Goal: Task Accomplishment & Management: Manage account settings

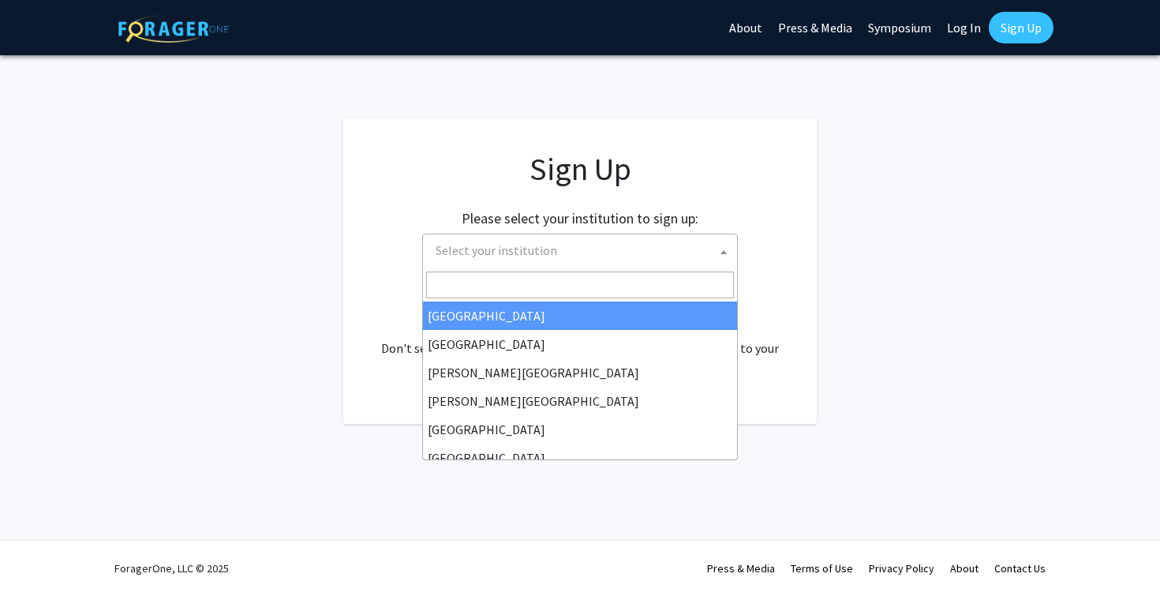
click at [546, 257] on span "Select your institution" at bounding box center [497, 250] width 122 height 16
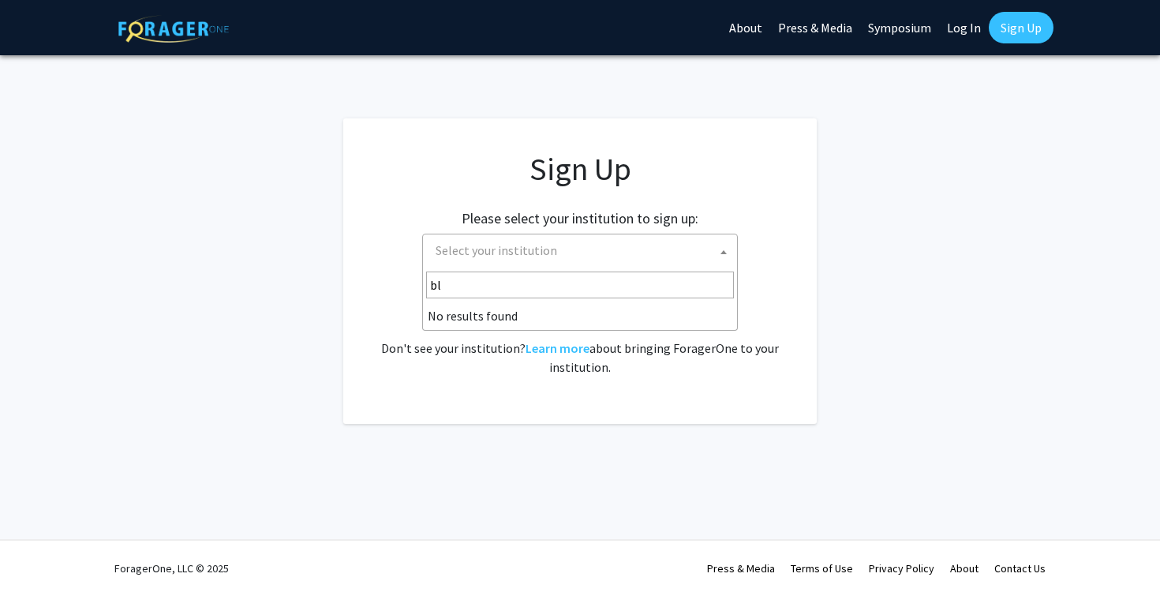
type input "b"
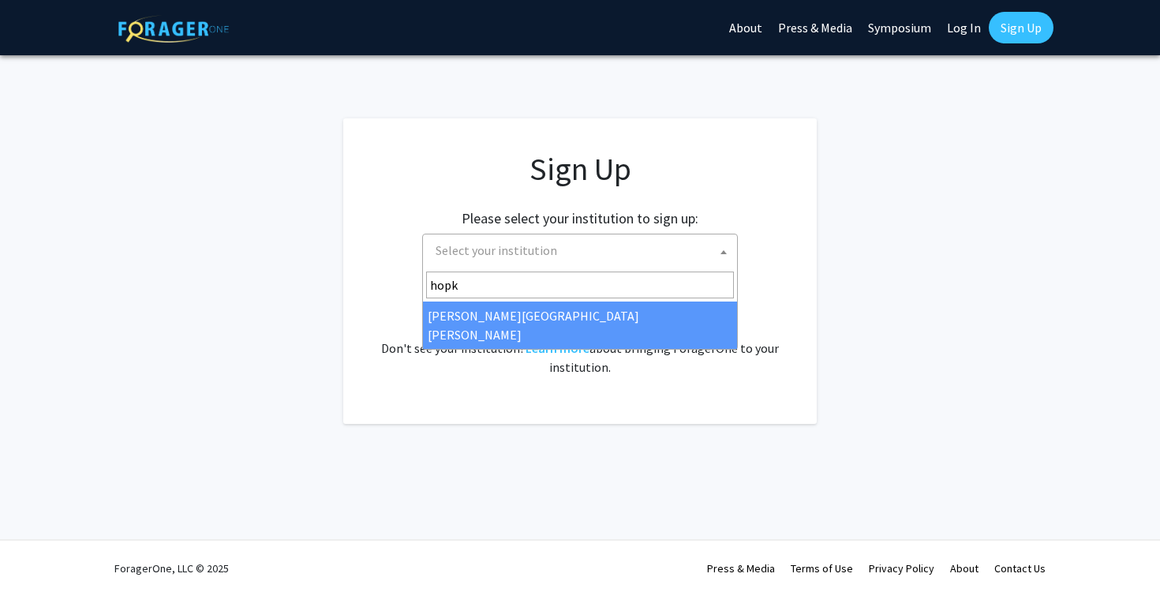
type input "hopk"
select select "1"
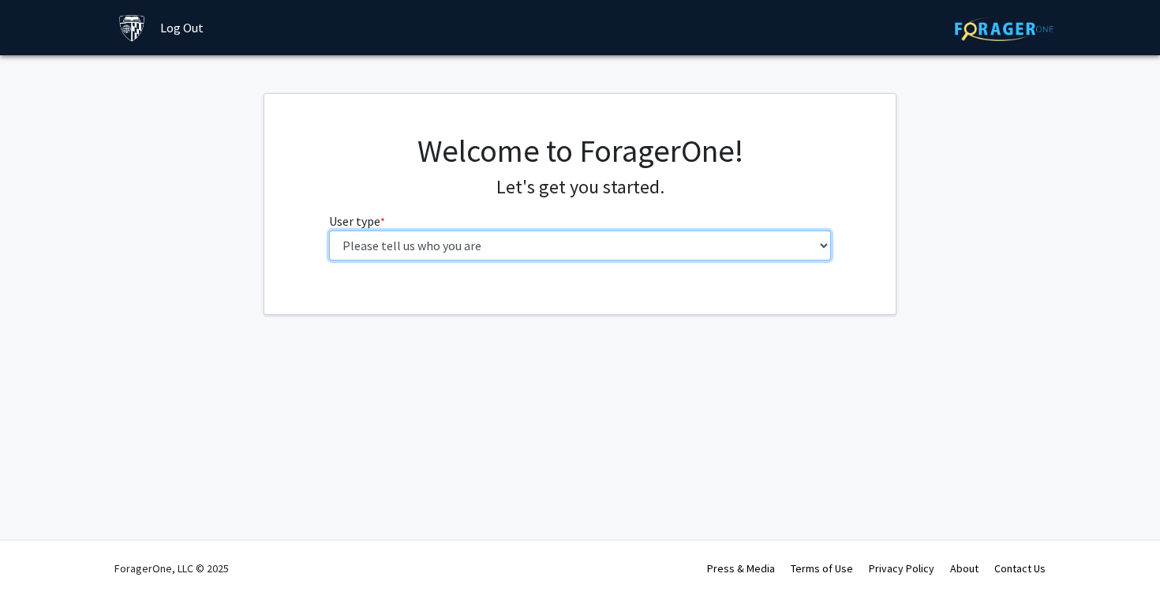
select select "2: masters"
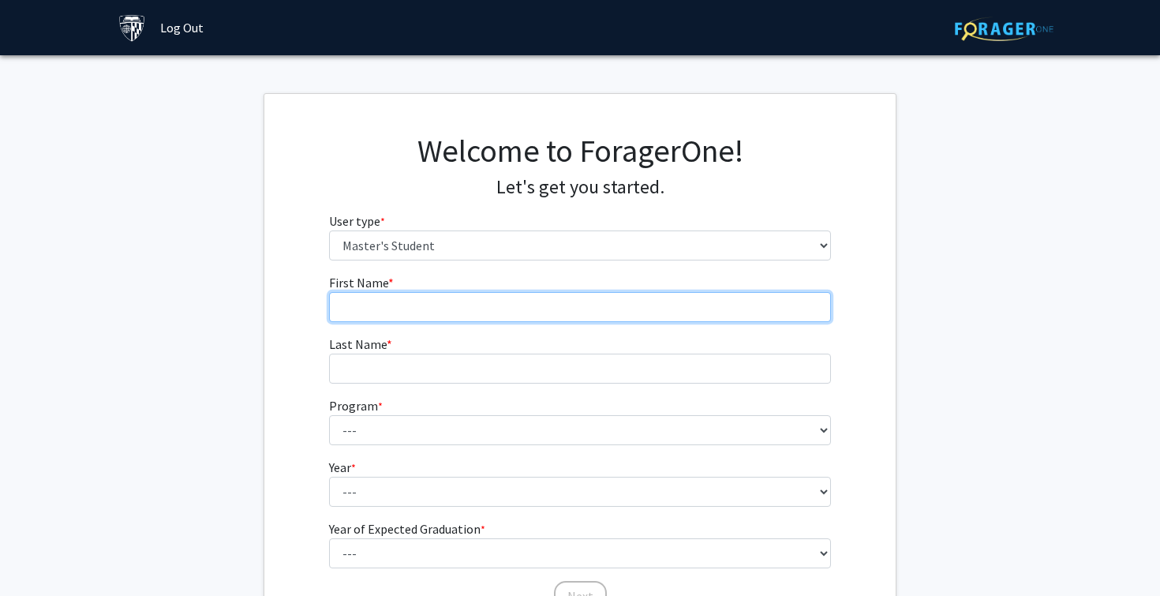
click at [509, 303] on input "First Name * required" at bounding box center [580, 307] width 503 height 30
type input "[PERSON_NAME]"
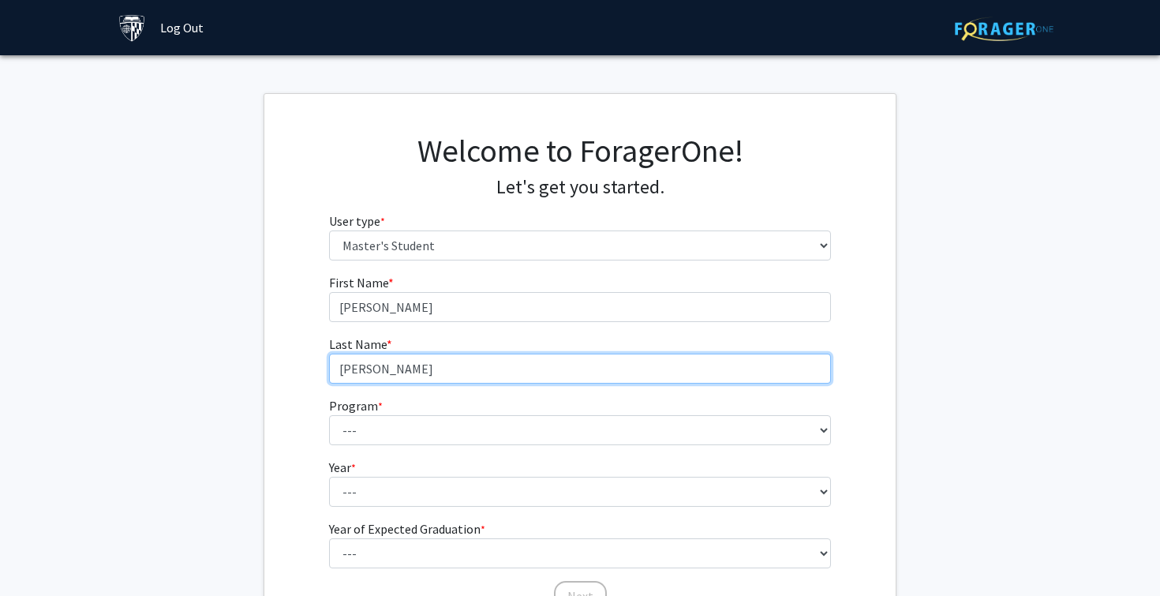
type input "[PERSON_NAME]"
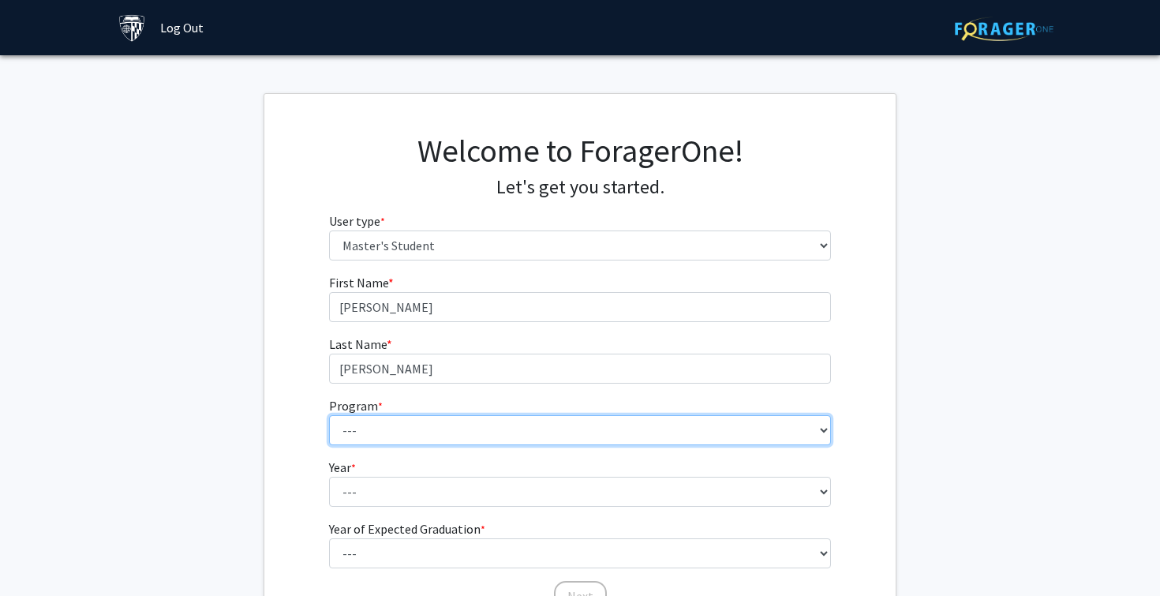
select select "112: 111"
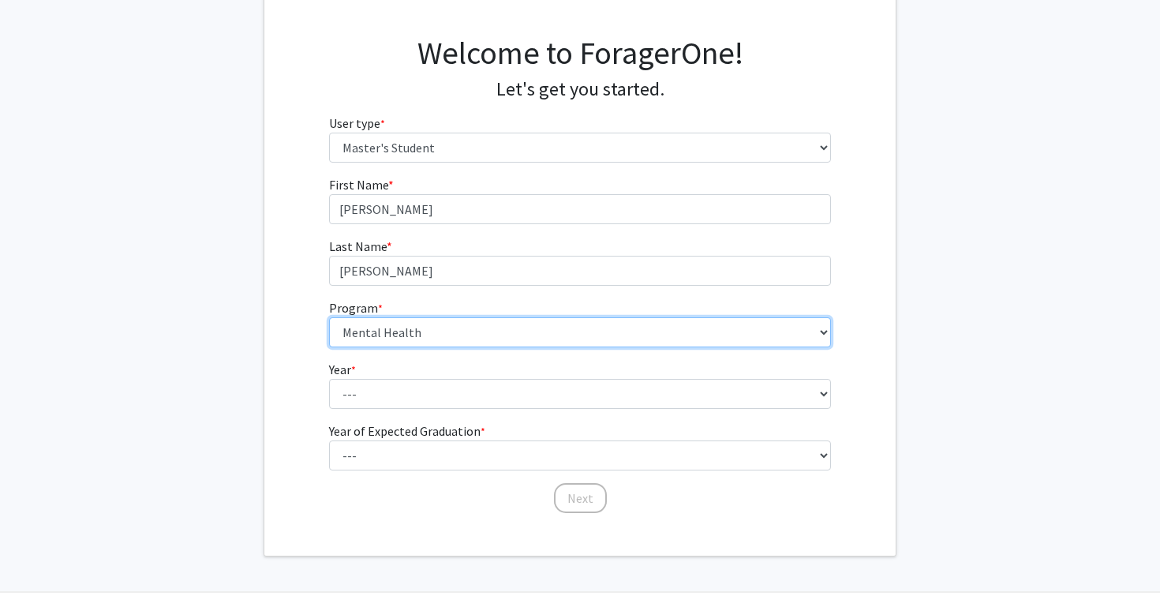
scroll to position [119, 0]
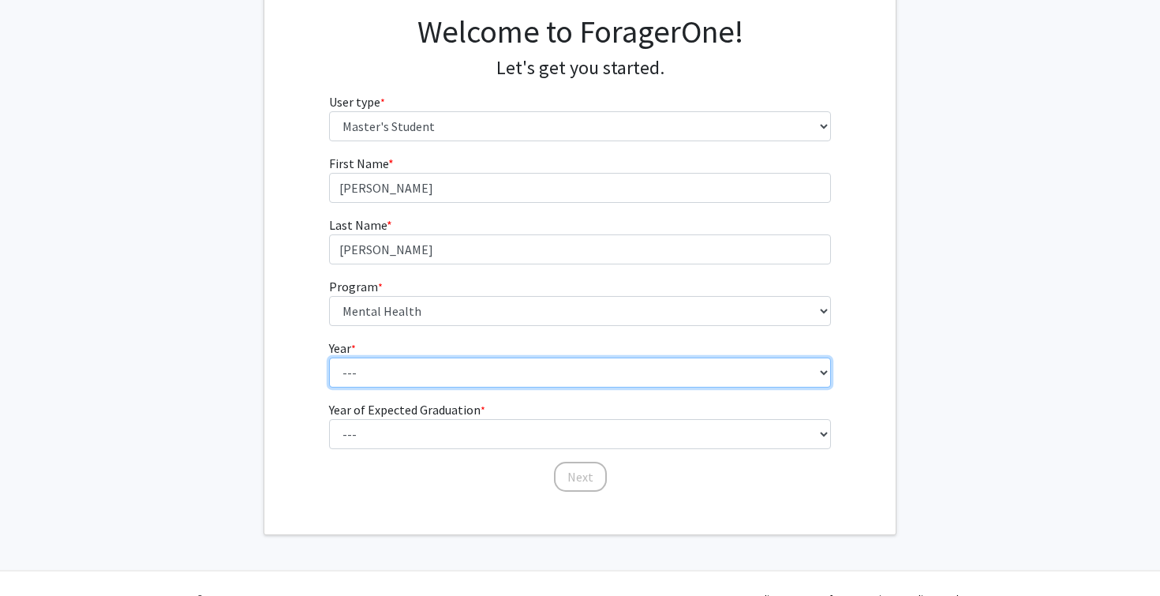
select select "1: first_year"
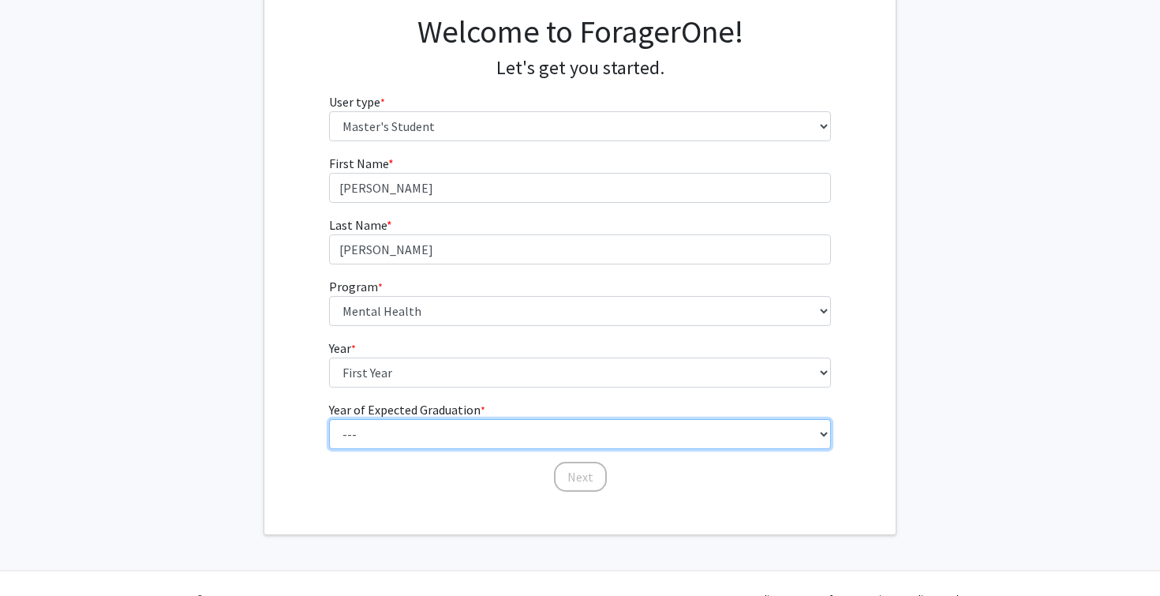
select select "3: 2027"
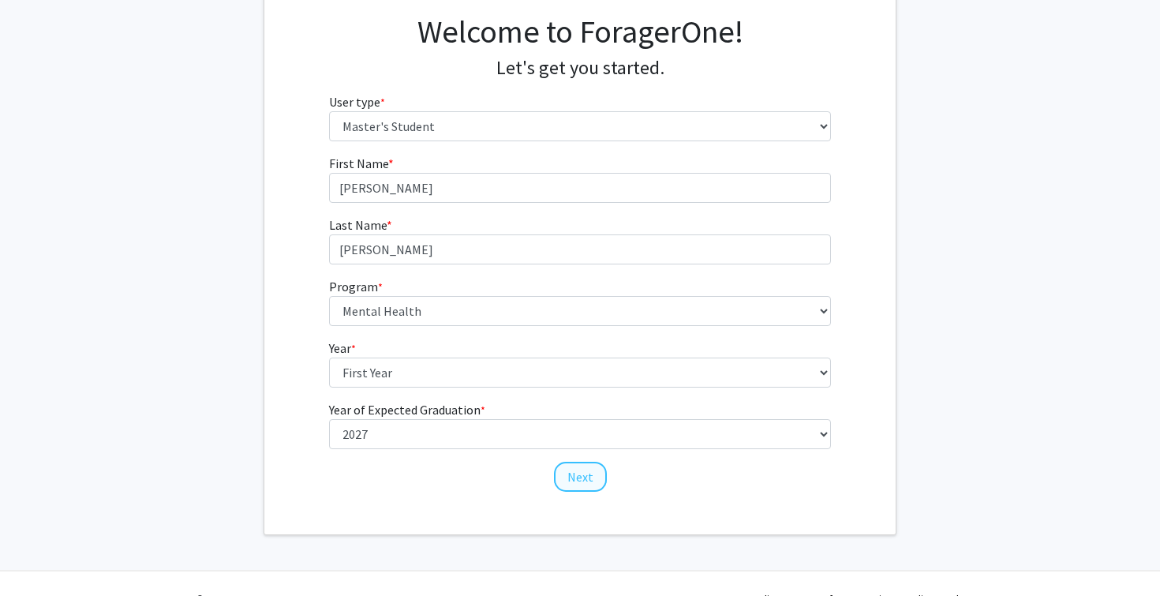
click at [590, 472] on button "Next" at bounding box center [580, 477] width 53 height 30
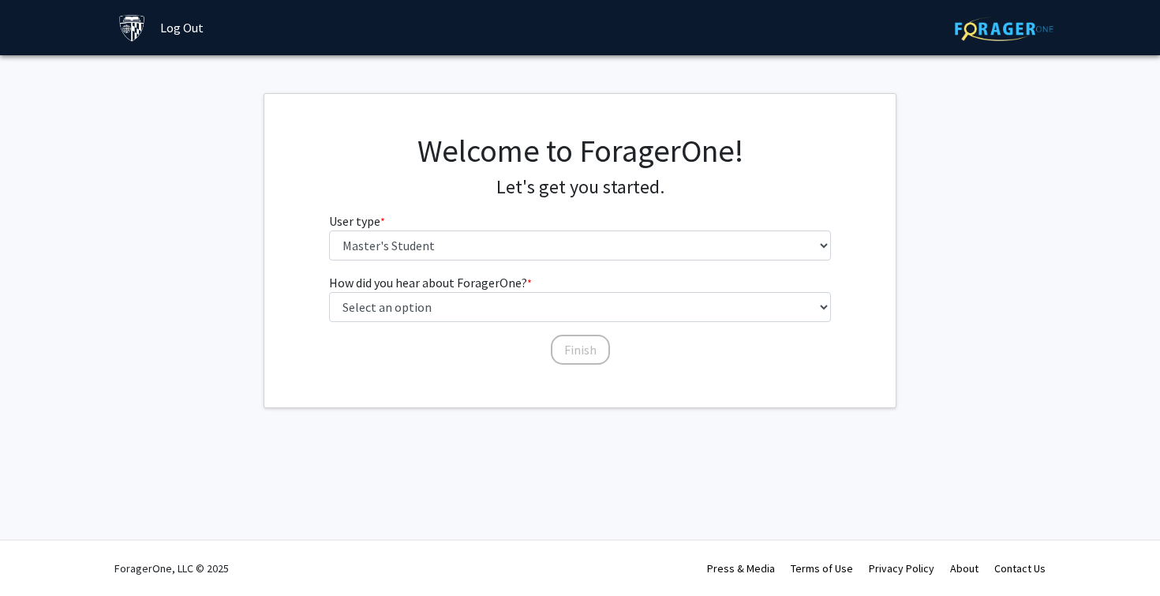
scroll to position [0, 0]
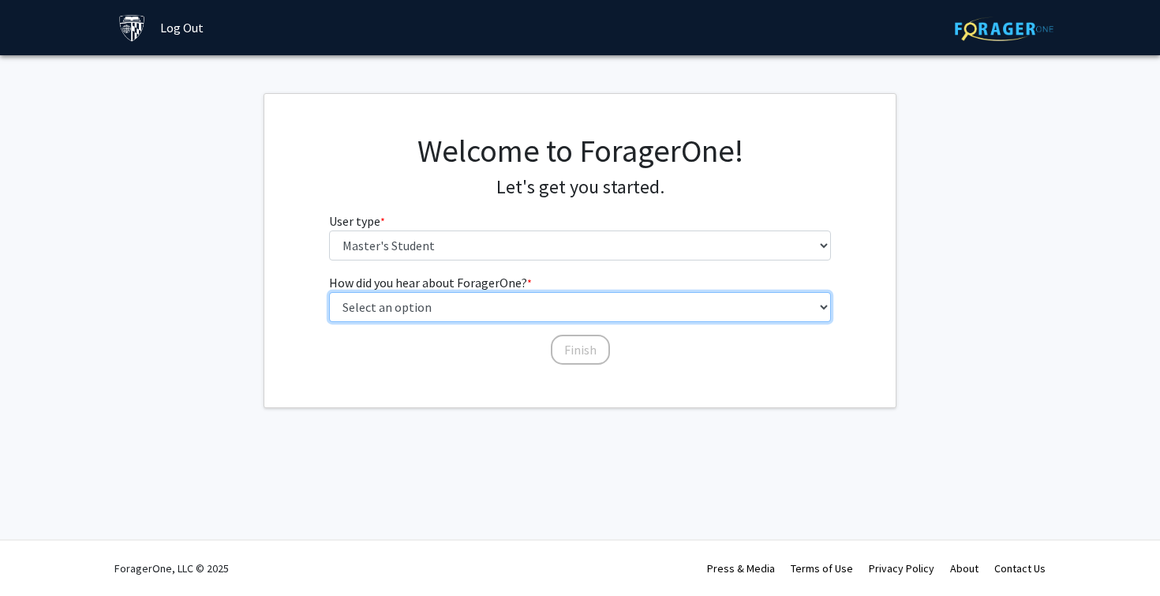
select select "3: university_website"
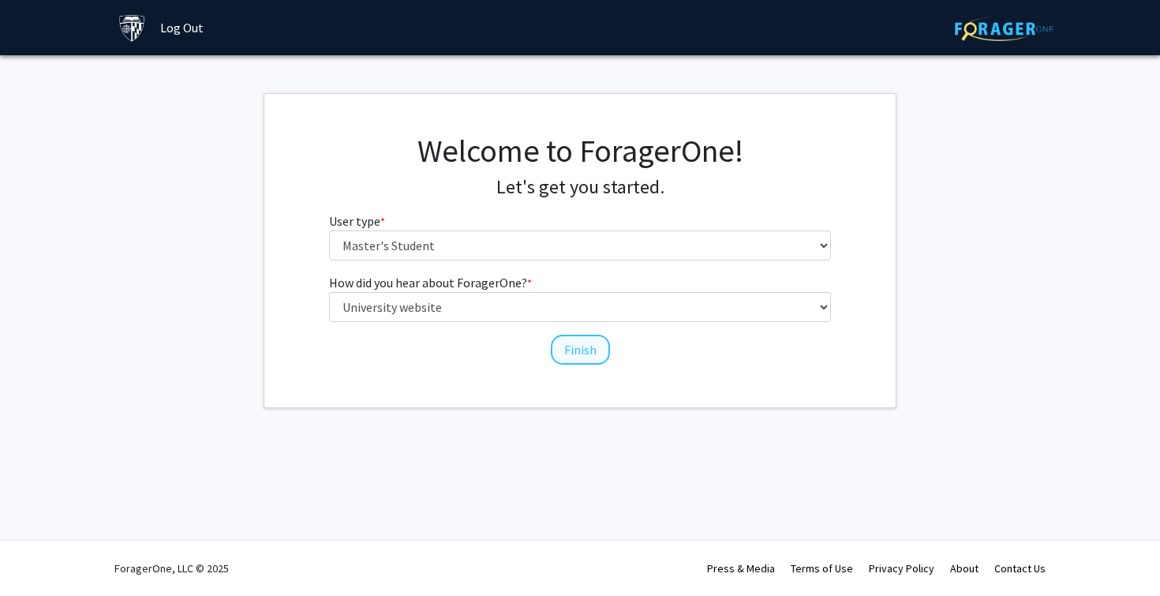
click at [575, 354] on button "Finish" at bounding box center [580, 350] width 59 height 30
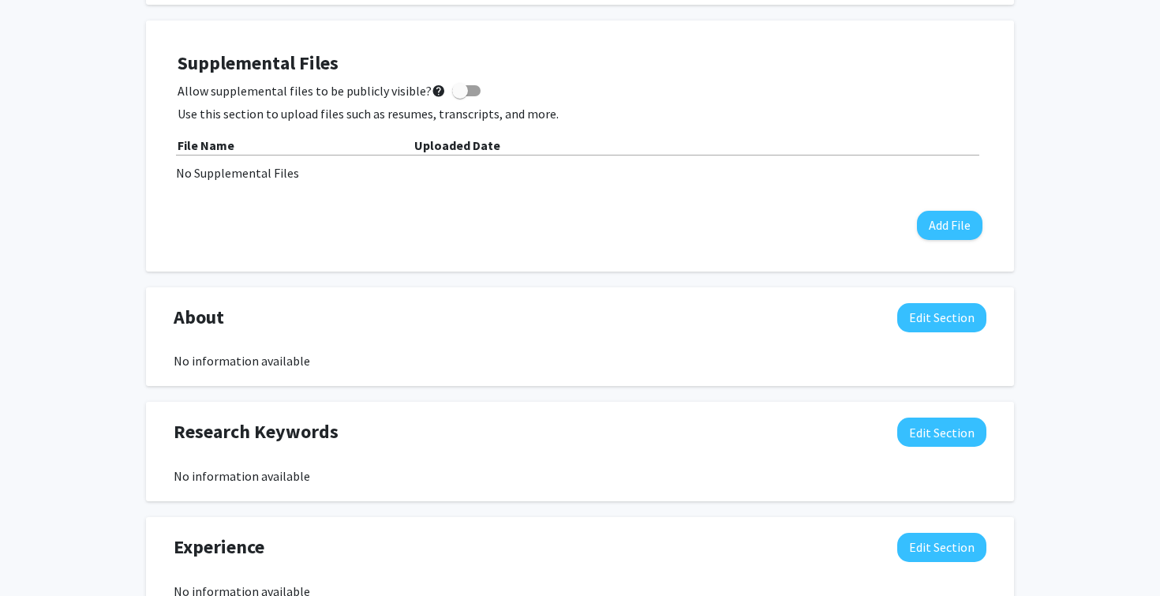
scroll to position [422, 0]
click at [927, 319] on button "Edit Section" at bounding box center [941, 316] width 89 height 29
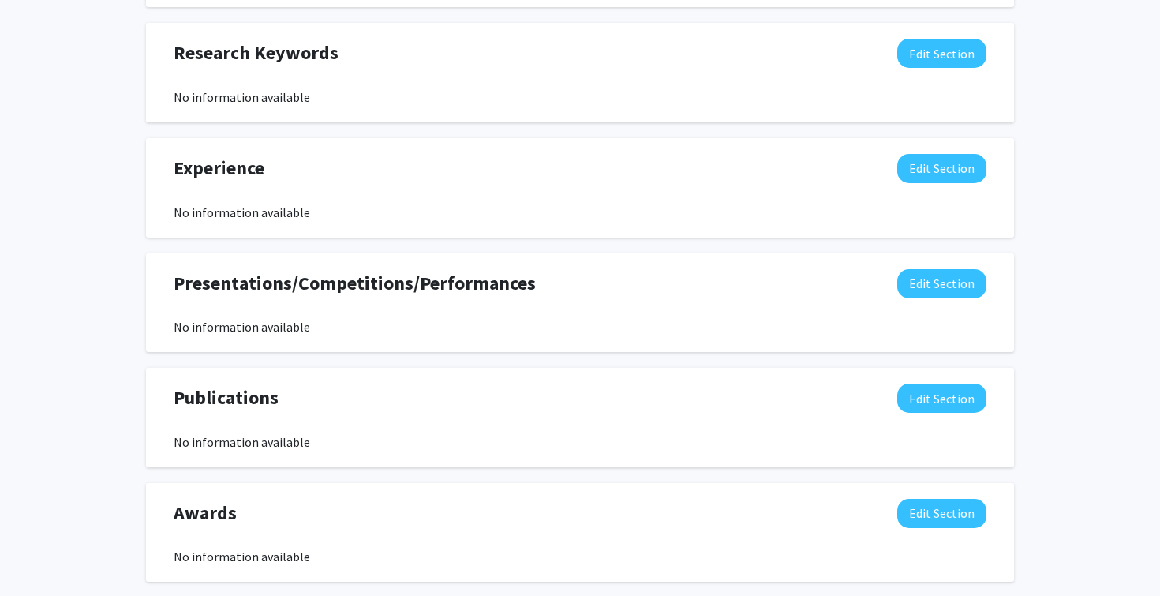
scroll to position [1111, 0]
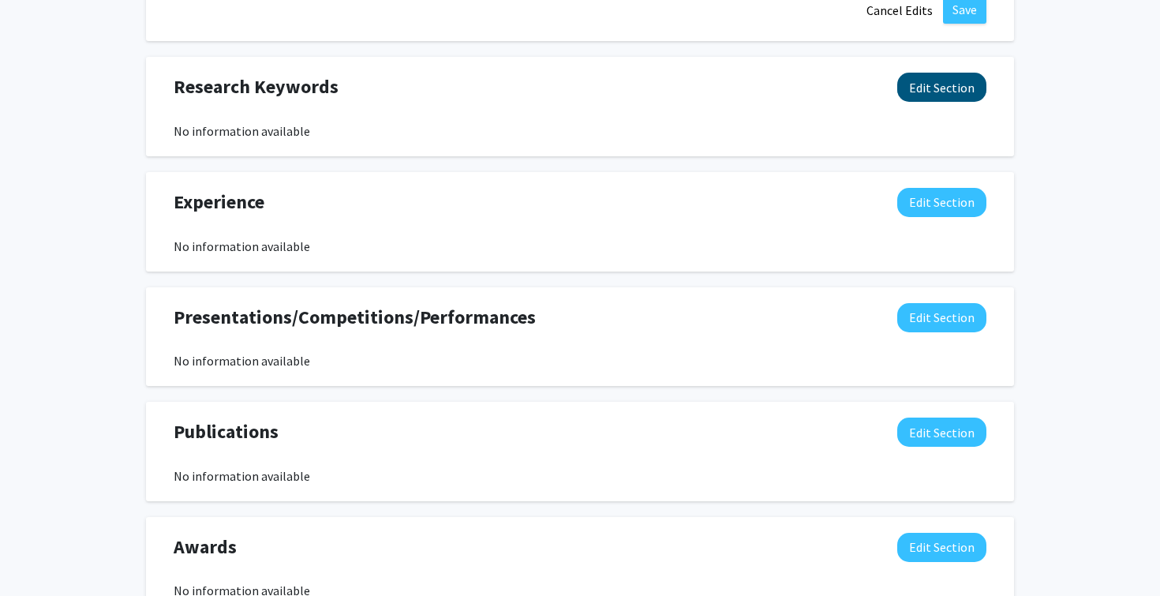
click at [935, 93] on button "Edit Section" at bounding box center [941, 87] width 89 height 29
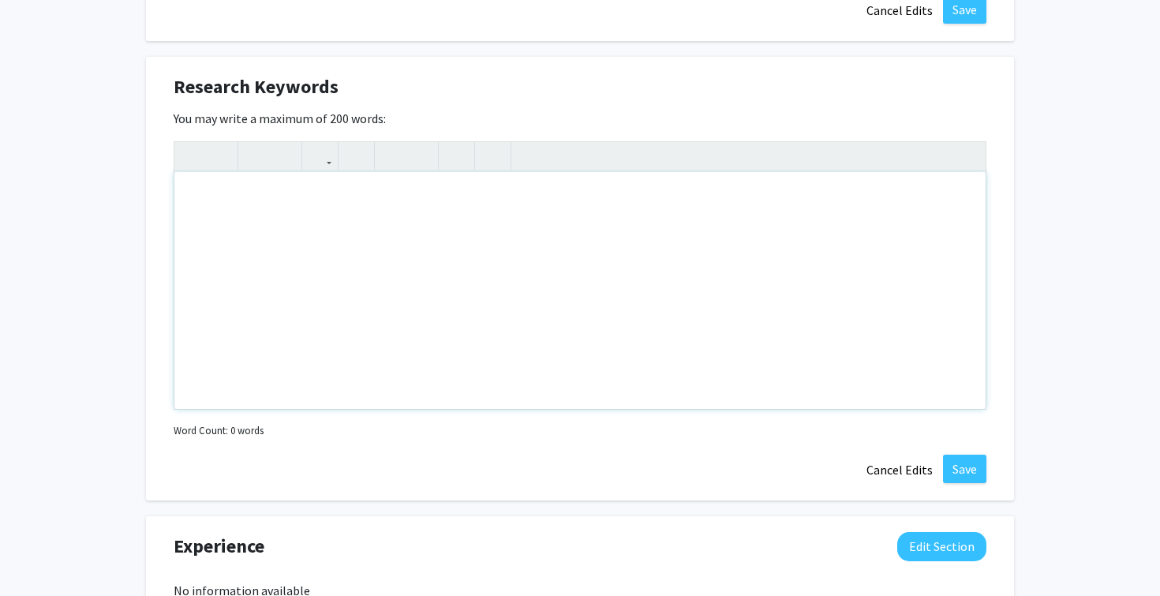
click at [520, 225] on div "Note to users with screen readers: Please deactivate our accessibility plugin f…" at bounding box center [579, 290] width 811 height 237
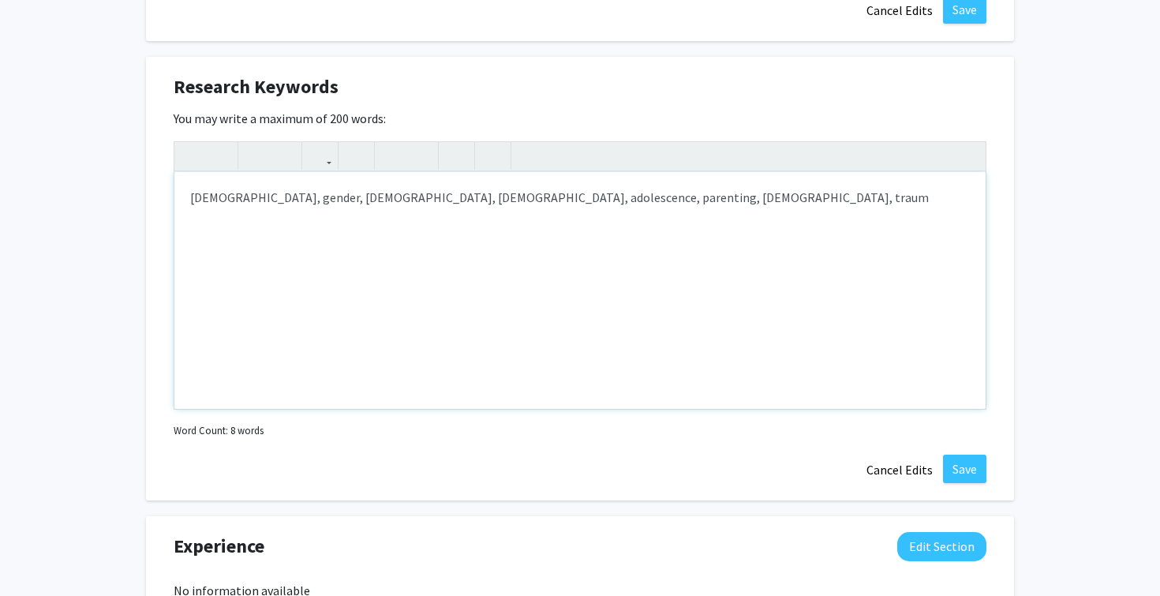
type textarea "[DEMOGRAPHIC_DATA], gender, [DEMOGRAPHIC_DATA], [DEMOGRAPHIC_DATA], adolescence…"
click at [965, 472] on button "Save" at bounding box center [964, 469] width 43 height 28
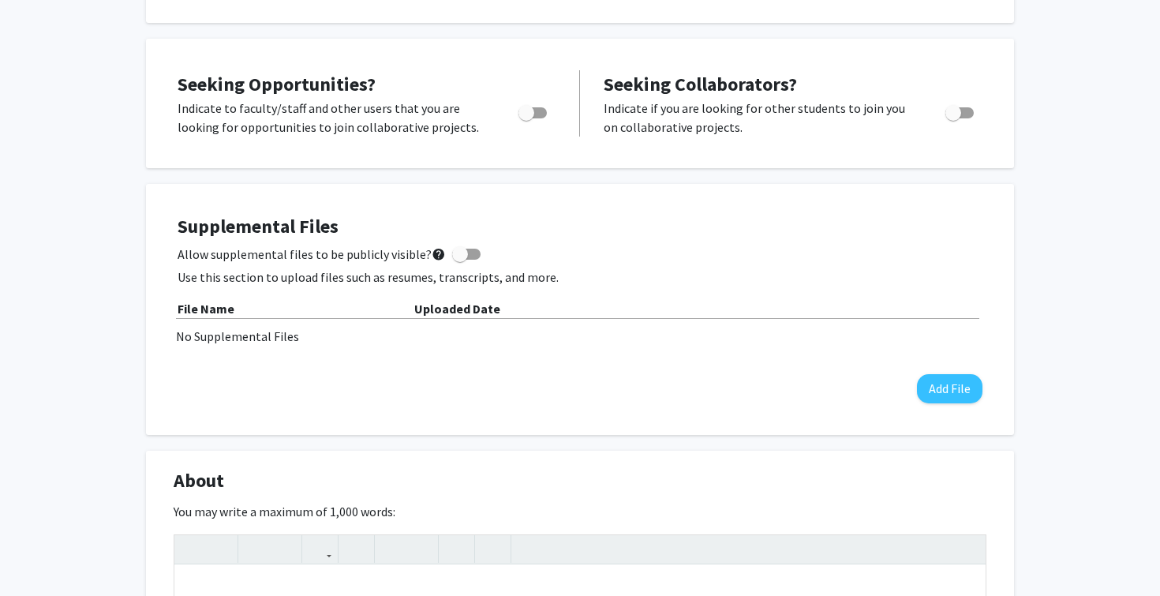
scroll to position [257, 0]
click at [536, 115] on span "Toggle" at bounding box center [533, 113] width 28 height 11
click at [526, 119] on input "Are you actively seeking opportunities?" at bounding box center [526, 119] width 1 height 1
checkbox input "true"
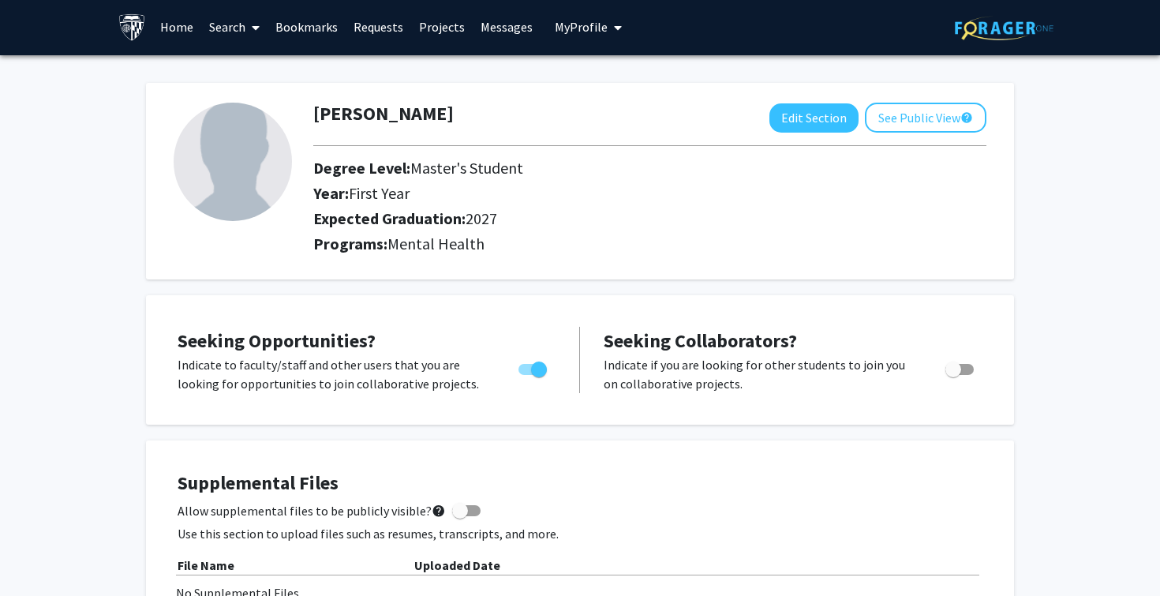
scroll to position [0, 0]
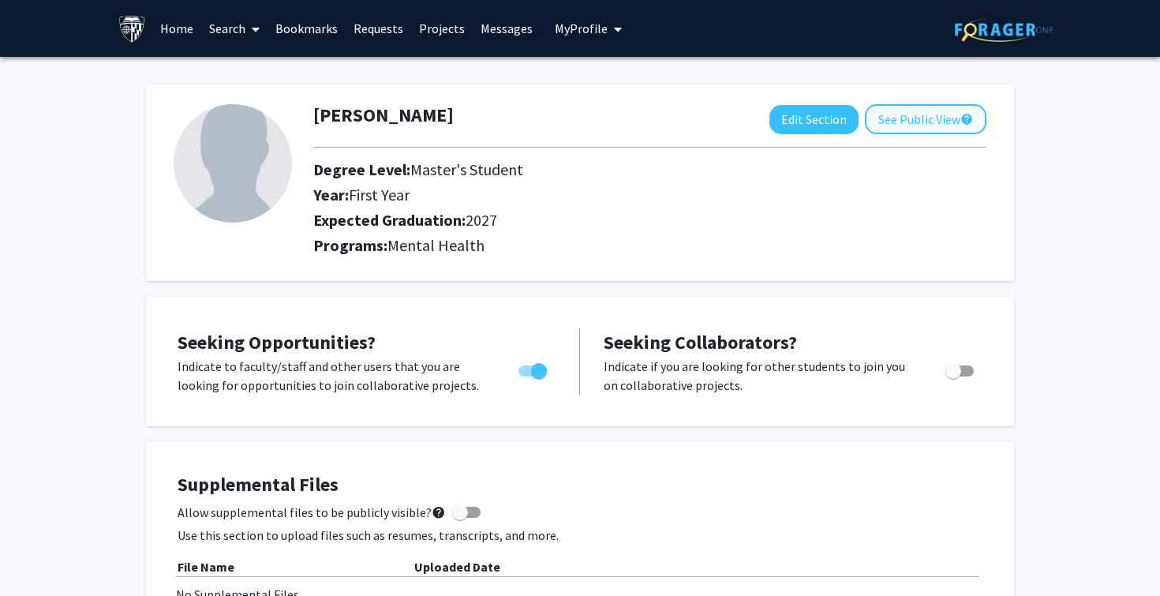
click at [922, 110] on button "See Public View help" at bounding box center [926, 119] width 122 height 30
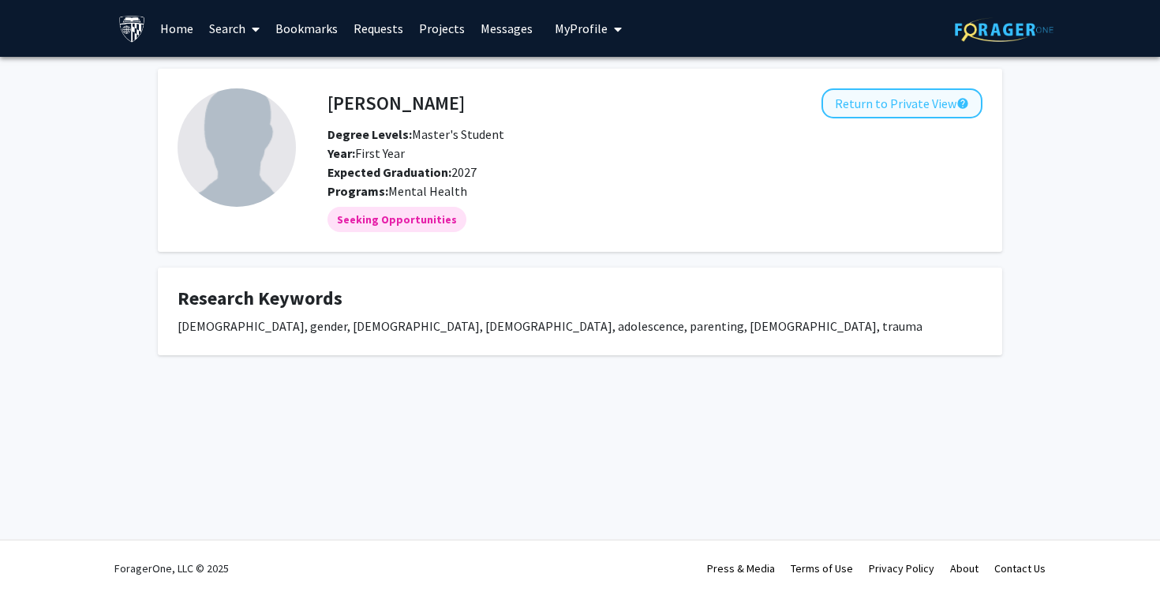
click at [931, 103] on button "Return to Private View help" at bounding box center [902, 103] width 161 height 30
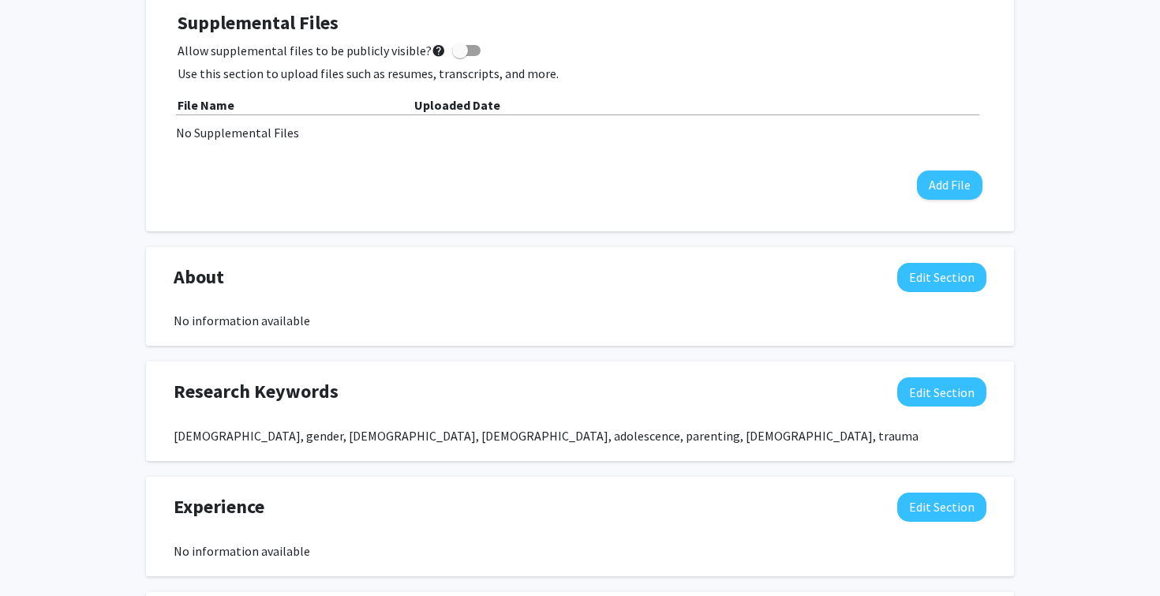
scroll to position [464, 0]
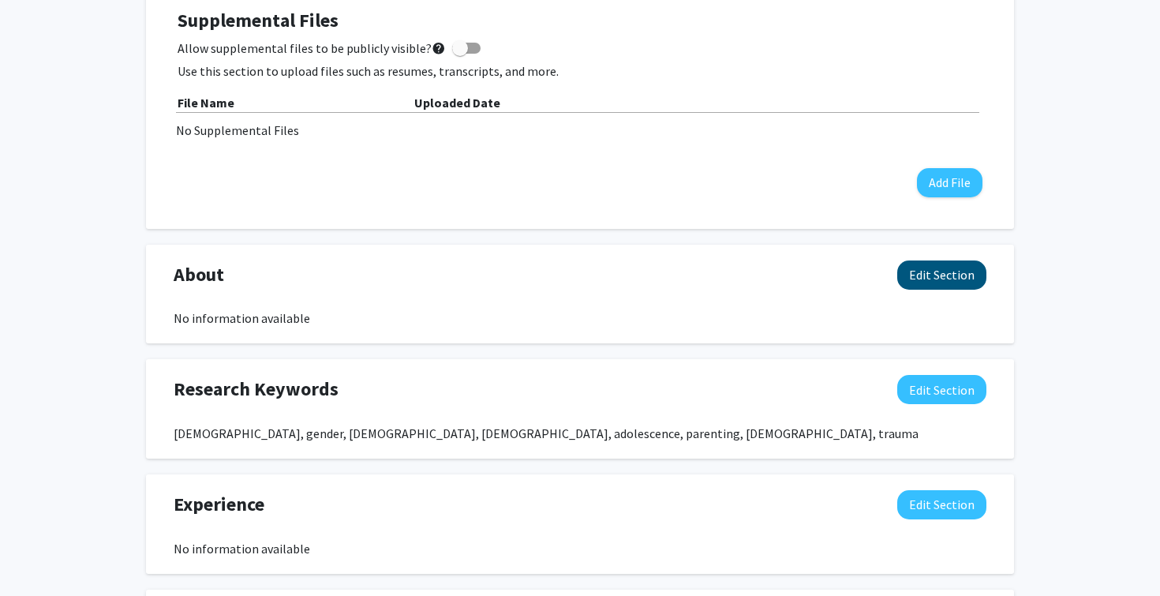
click at [931, 274] on button "Edit Section" at bounding box center [941, 274] width 89 height 29
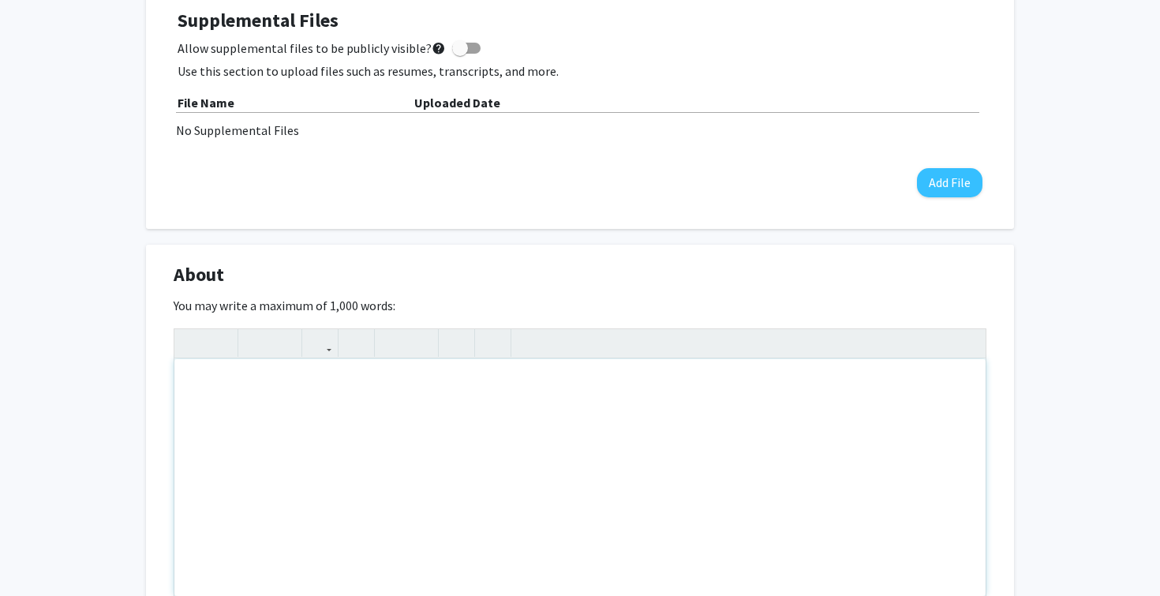
click at [496, 433] on div "Note to users with screen readers: Please deactivate our accessibility plugin f…" at bounding box center [579, 477] width 811 height 237
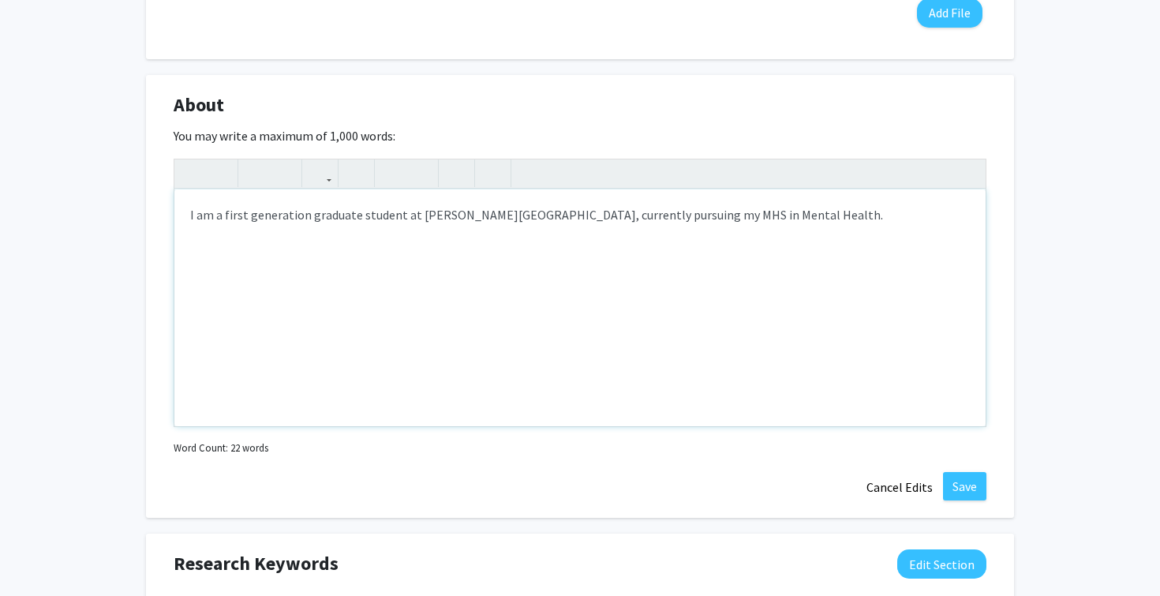
scroll to position [636, 0]
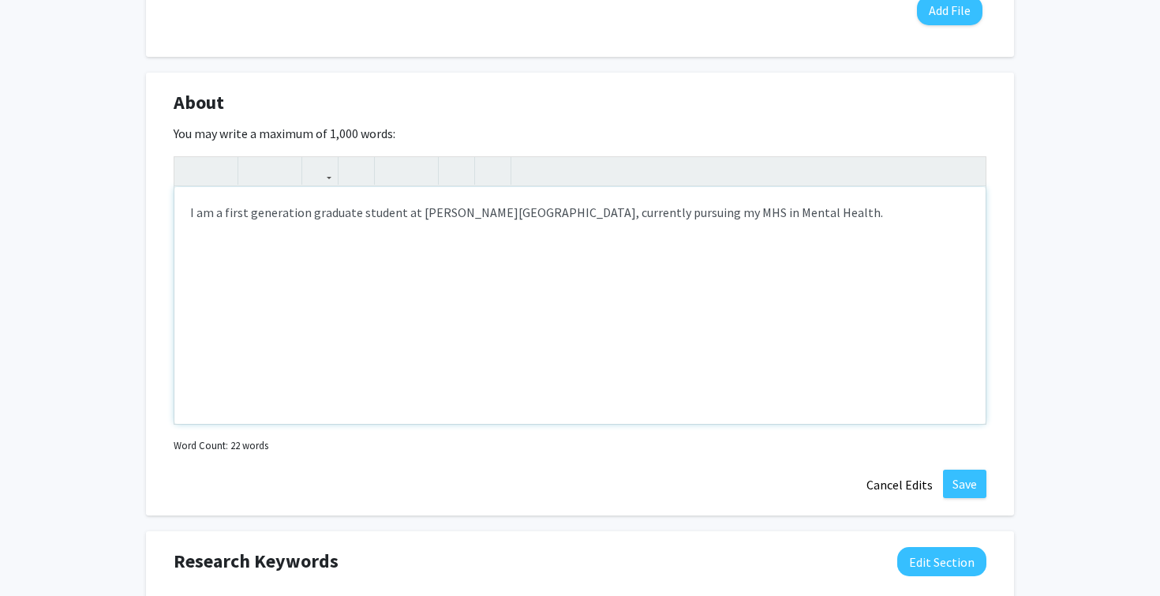
click at [223, 210] on div "I am a first generation graduate student at [PERSON_NAME][GEOGRAPHIC_DATA], cur…" at bounding box center [579, 305] width 811 height 237
type textarea "I am a [DEMOGRAPHIC_DATA], [DEMOGRAPHIC_DATA], first generation graduate studen…"
click at [715, 293] on div "I am a [DEMOGRAPHIC_DATA], [DEMOGRAPHIC_DATA], first generation graduate studen…" at bounding box center [579, 305] width 811 height 237
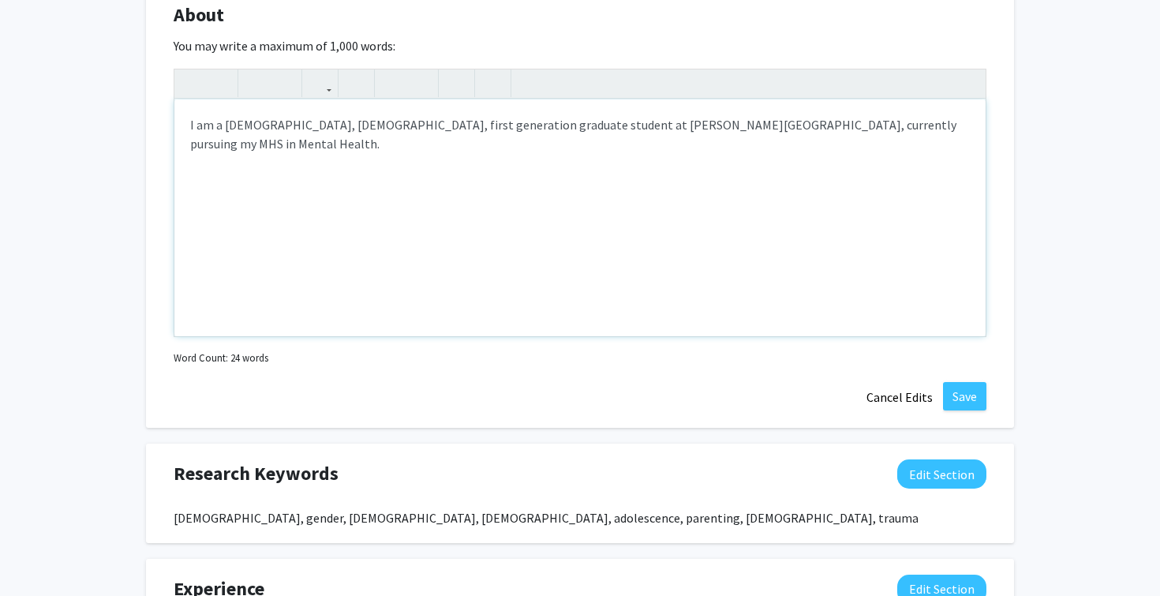
scroll to position [729, 0]
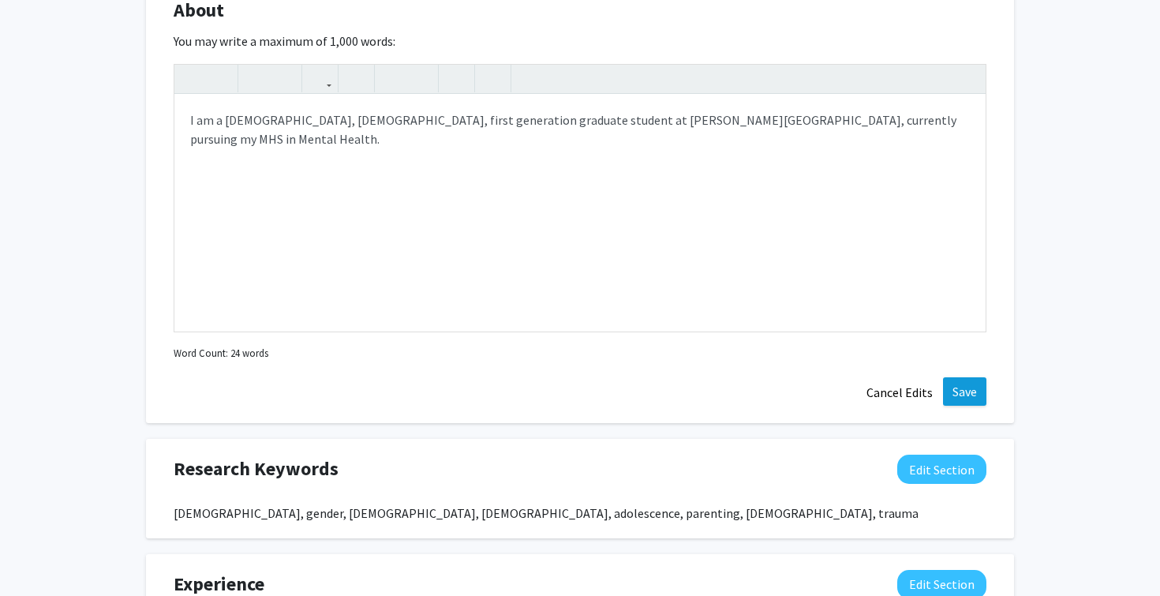
click at [966, 390] on button "Save" at bounding box center [964, 391] width 43 height 28
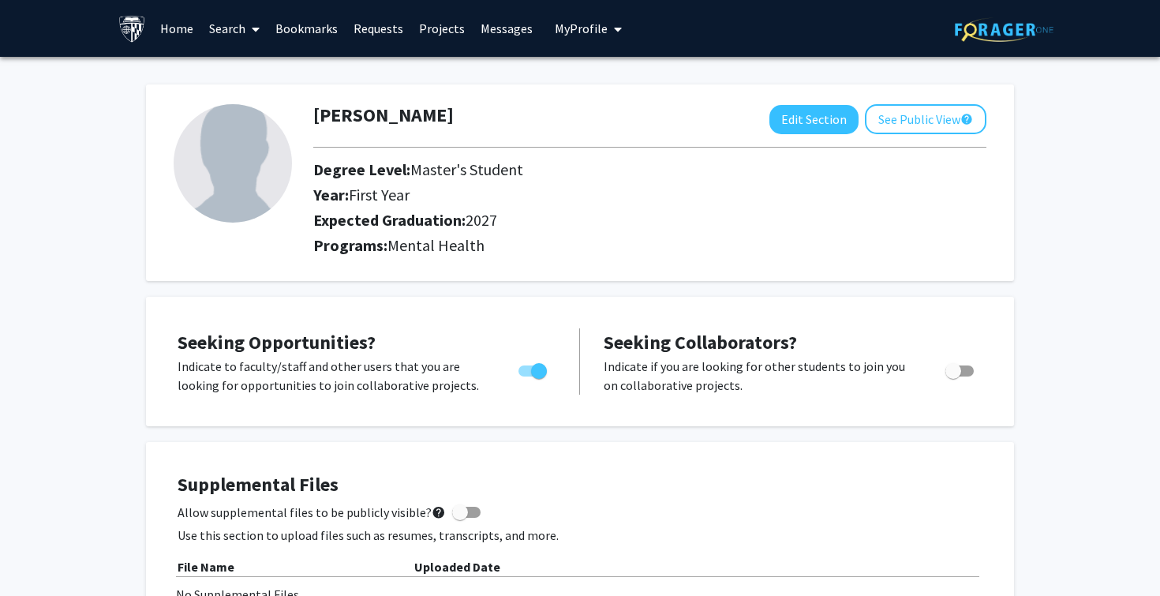
scroll to position [0, 0]
click at [901, 130] on button "See Public View help" at bounding box center [926, 119] width 122 height 30
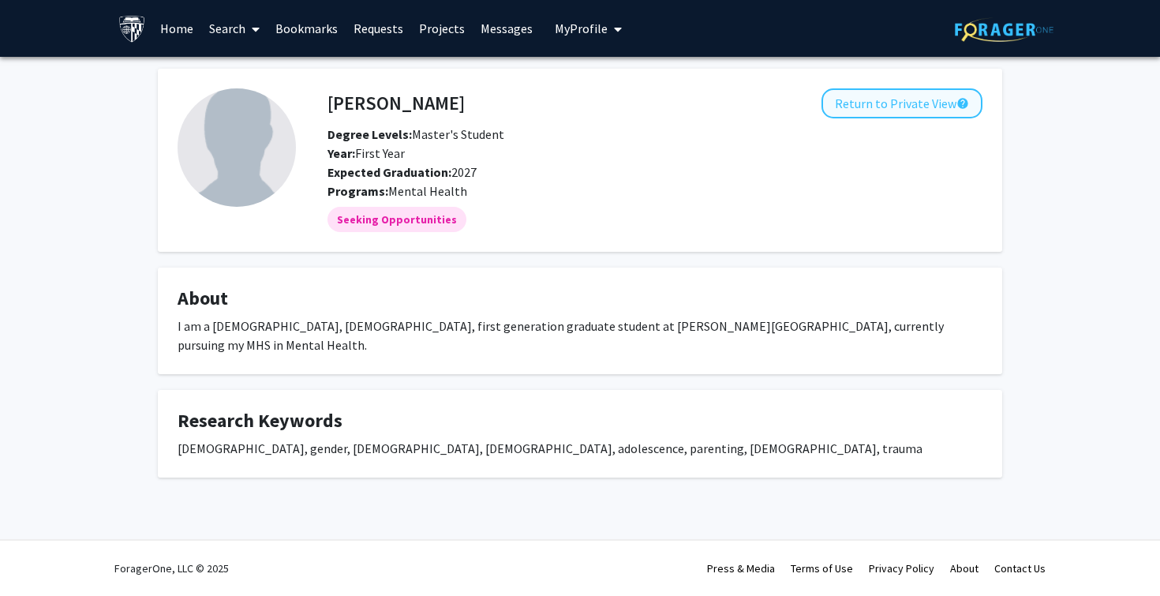
click at [905, 109] on button "Return to Private View help" at bounding box center [902, 103] width 161 height 30
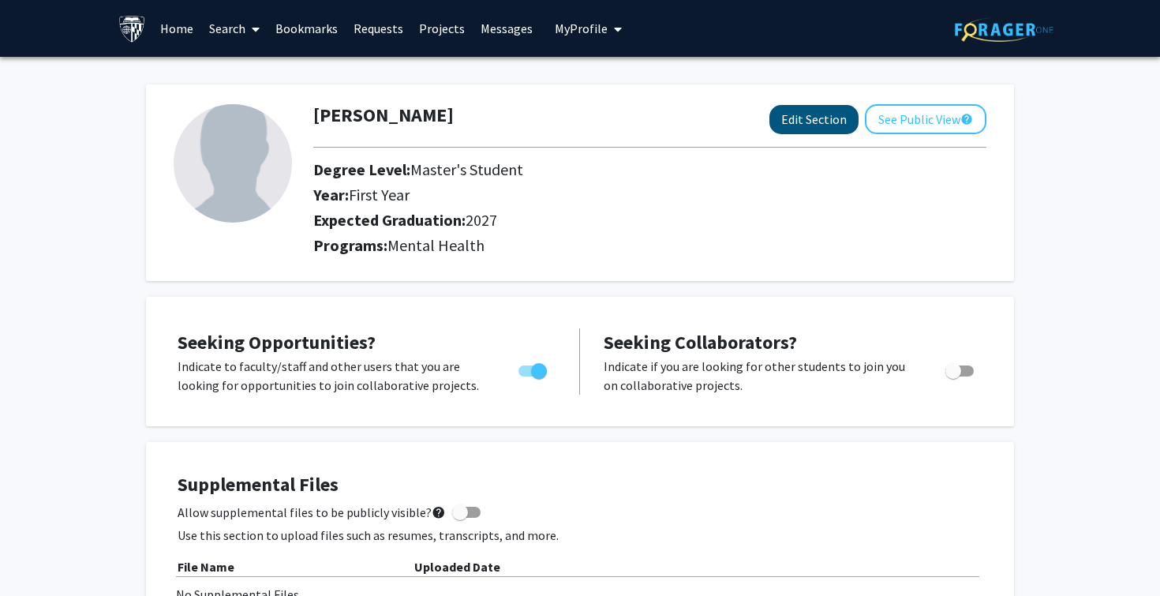
click at [807, 121] on button "Edit Section" at bounding box center [814, 119] width 89 height 29
select select "first_year"
select select "2027"
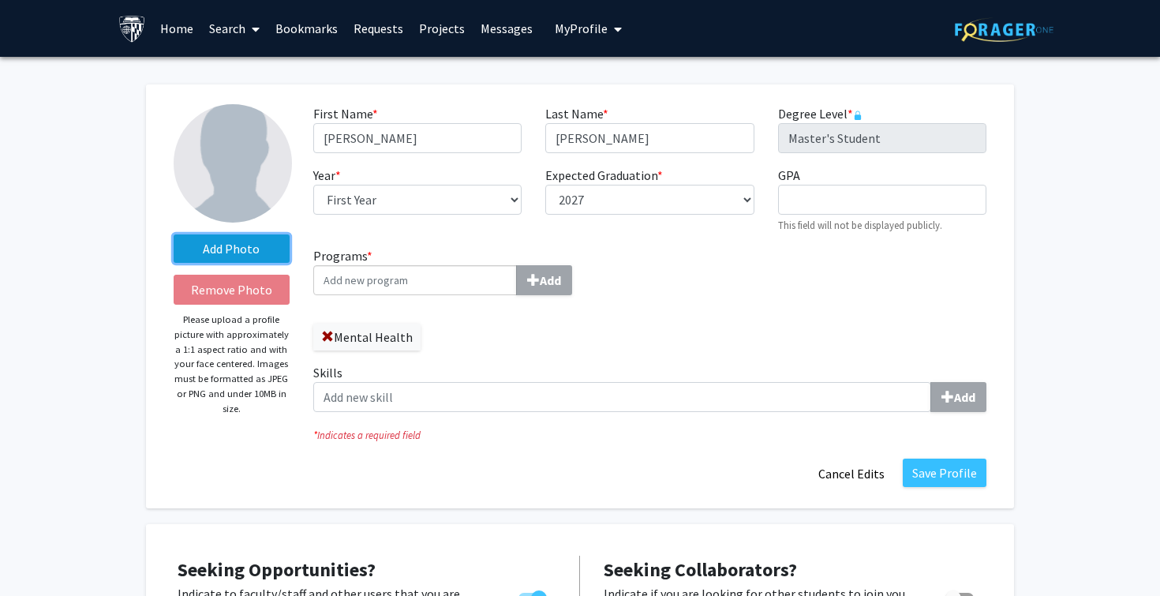
click at [253, 252] on label "Add Photo" at bounding box center [232, 248] width 116 height 28
click at [0, 0] on input "Add Photo" at bounding box center [0, 0] width 0 height 0
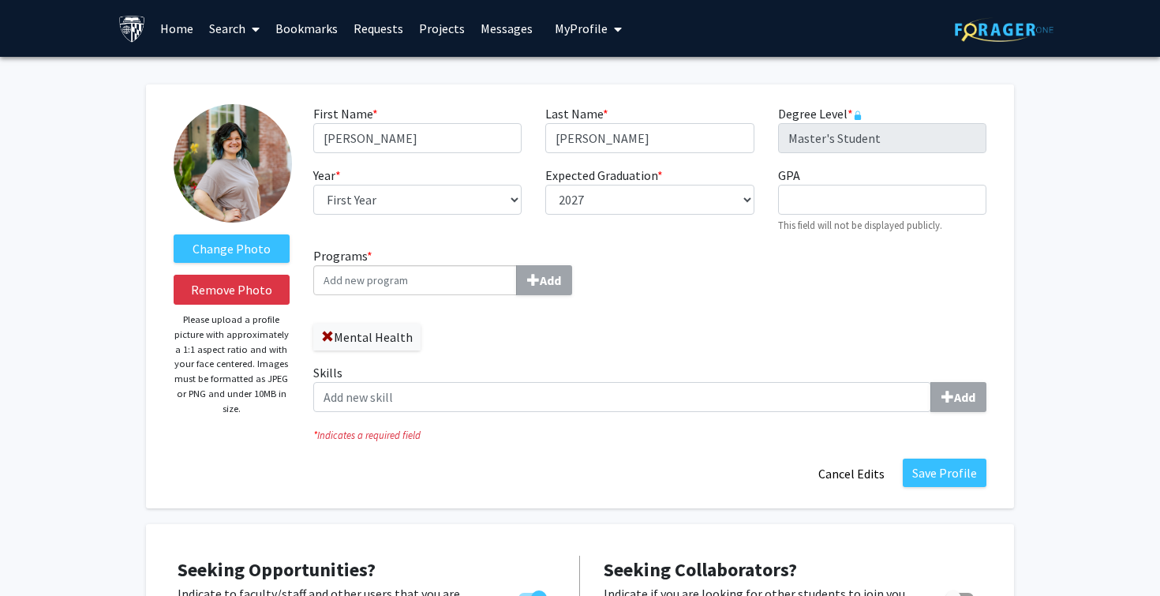
click at [222, 160] on img at bounding box center [233, 163] width 118 height 118
click at [459, 290] on input "Programs * Add" at bounding box center [415, 280] width 204 height 30
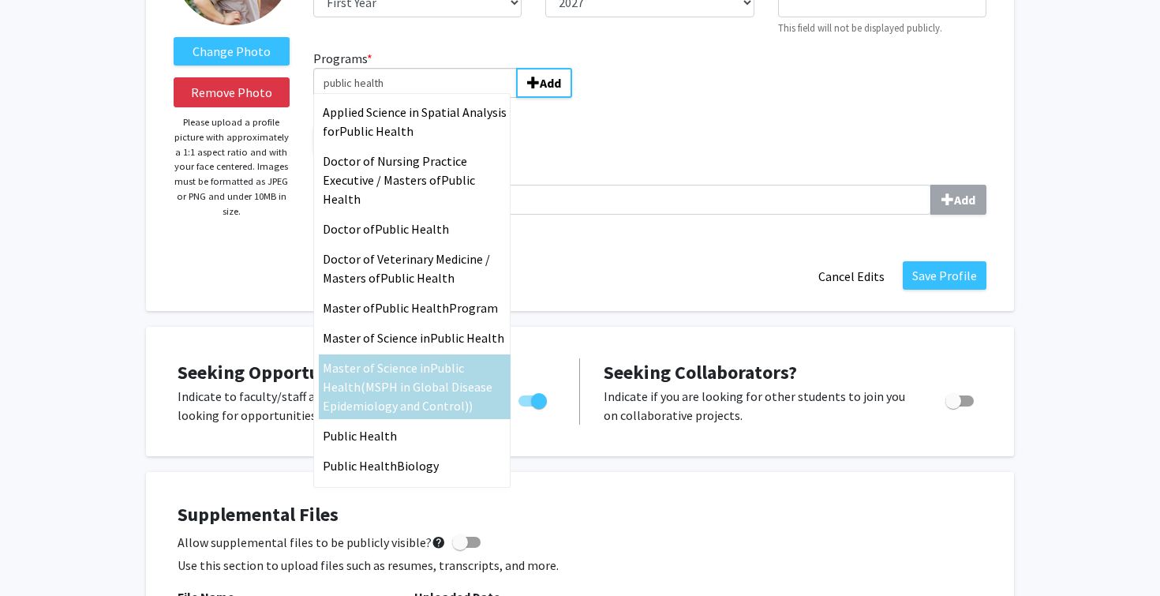
scroll to position [222, 0]
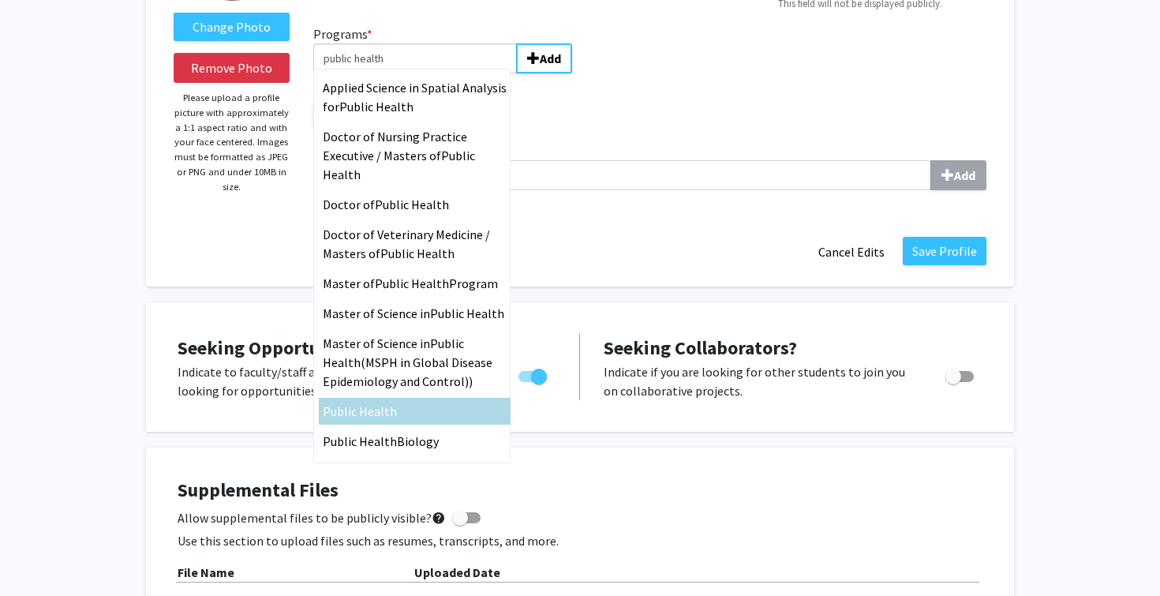
type input "public health"
click at [388, 417] on span "Public Health" at bounding box center [360, 411] width 74 height 16
click at [388, 73] on input "public health" at bounding box center [415, 58] width 204 height 30
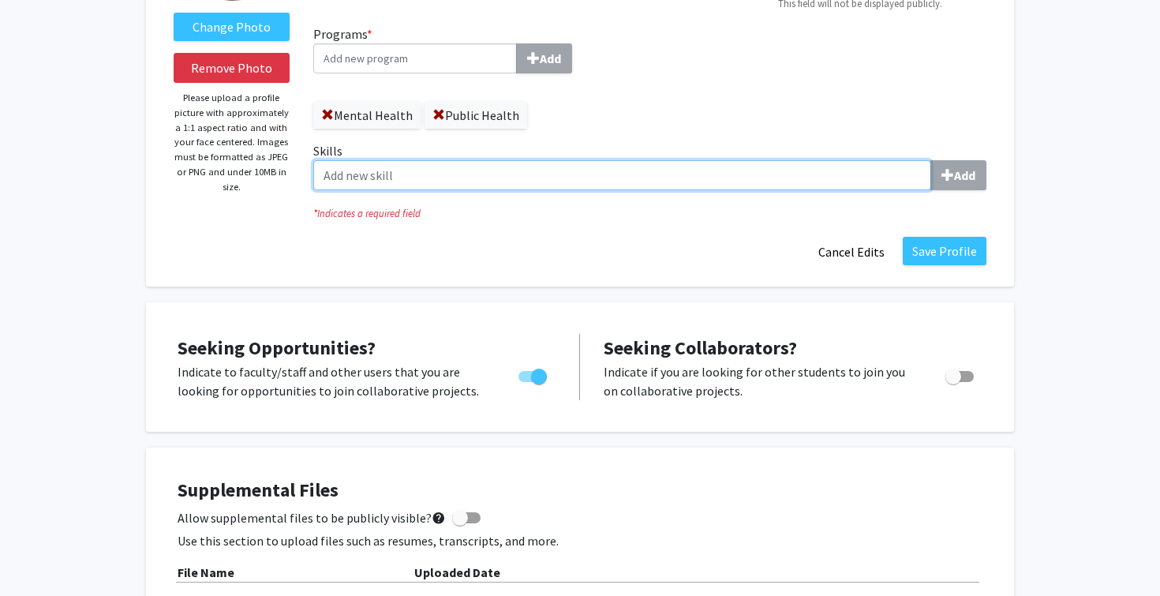
click at [528, 177] on input "Skills Add" at bounding box center [622, 175] width 618 height 30
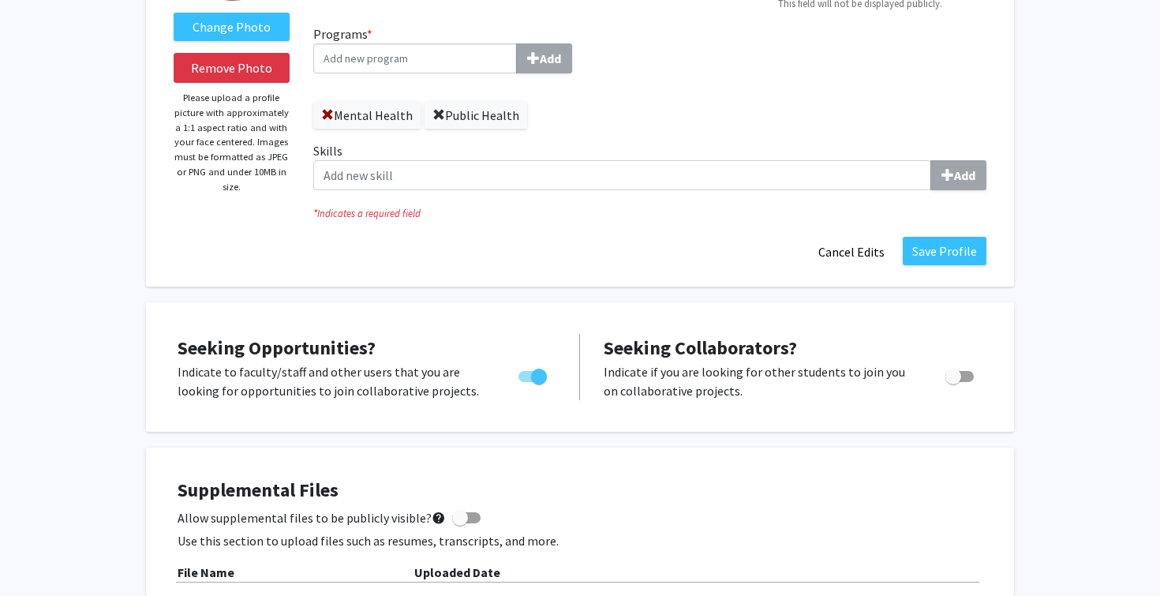
click at [434, 118] on span at bounding box center [439, 115] width 13 height 13
click at [957, 253] on button "Save Profile" at bounding box center [945, 251] width 84 height 28
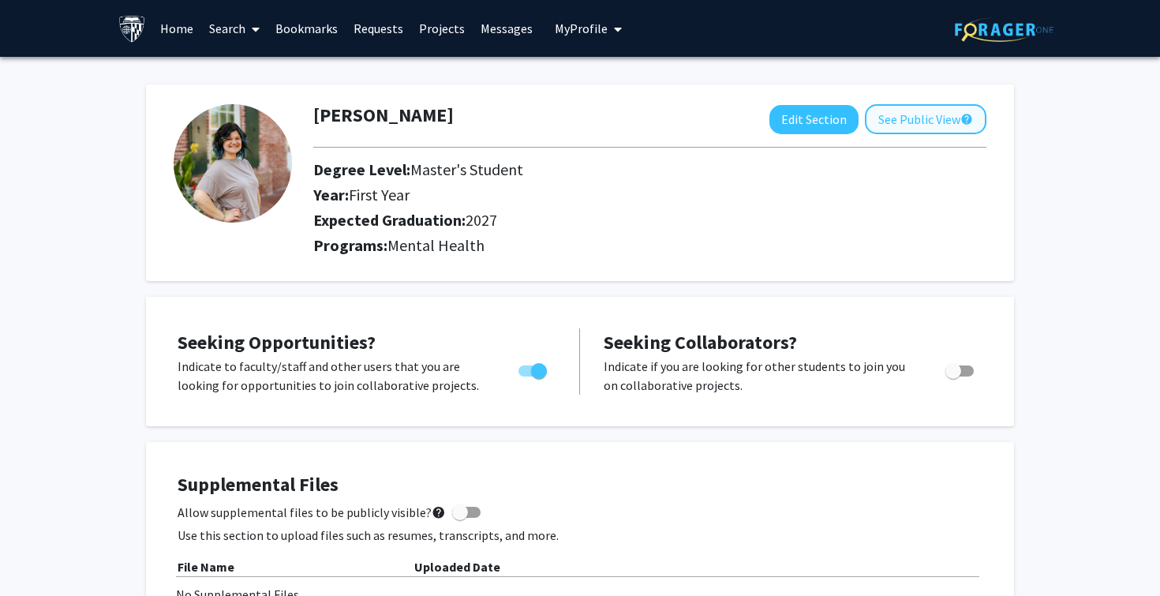
scroll to position [0, 0]
click at [927, 127] on button "See Public View help" at bounding box center [926, 119] width 122 height 30
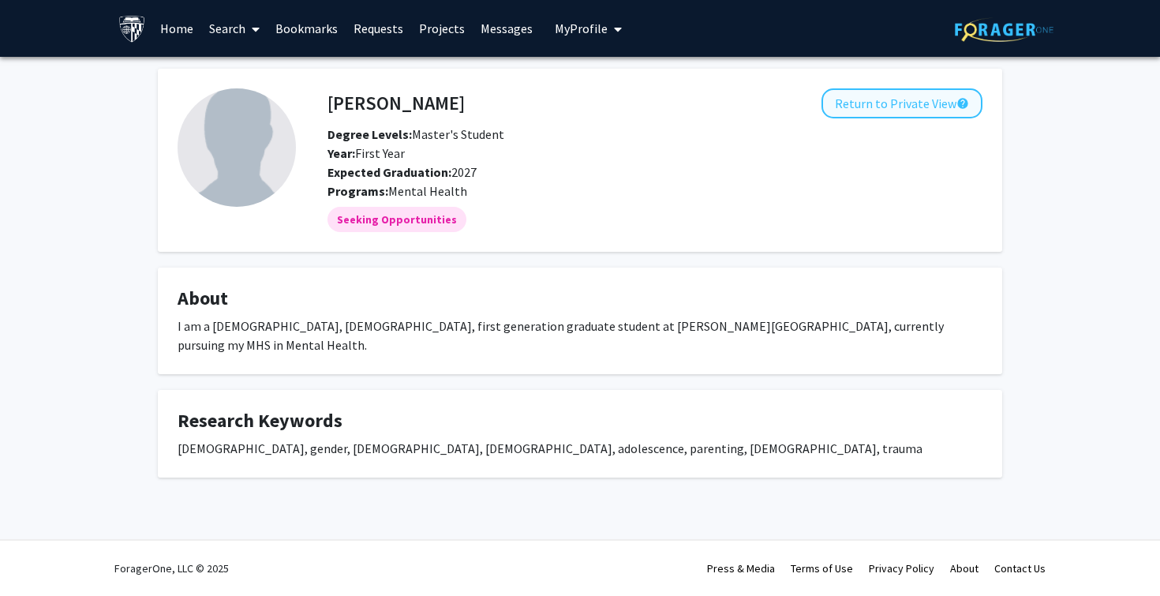
click at [911, 105] on button "Return to Private View help" at bounding box center [902, 103] width 161 height 30
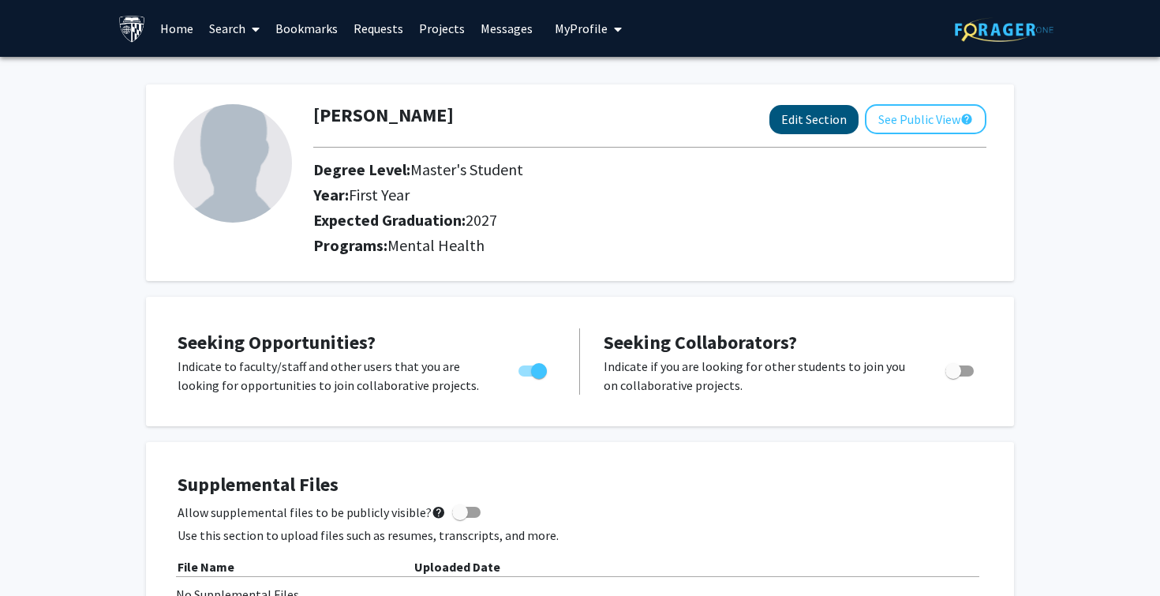
click at [786, 125] on button "Edit Section" at bounding box center [814, 119] width 89 height 29
select select "first_year"
select select "2027"
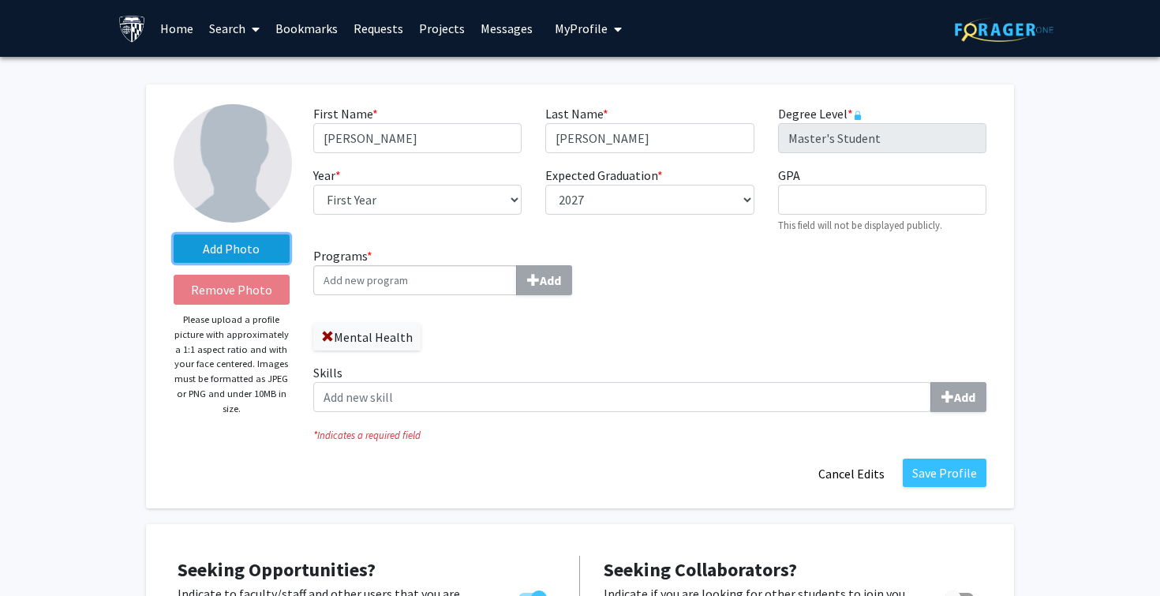
click at [227, 249] on label "Add Photo" at bounding box center [232, 248] width 116 height 28
click at [0, 0] on input "Add Photo" at bounding box center [0, 0] width 0 height 0
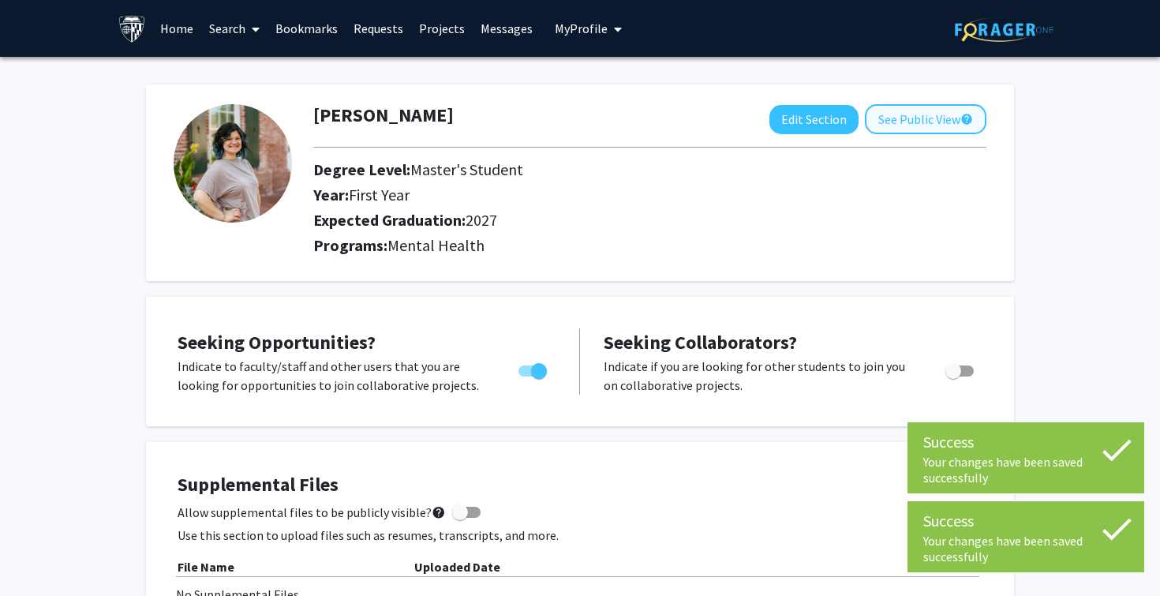
click at [916, 129] on button "See Public View help" at bounding box center [926, 119] width 122 height 30
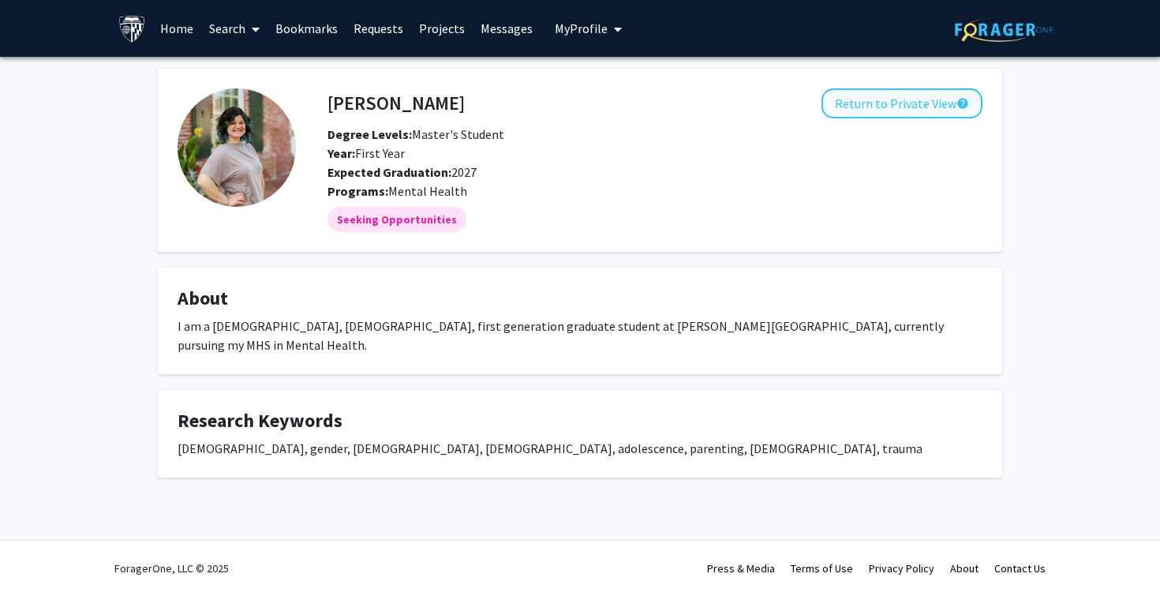
click at [856, 106] on button "Return to Private View help" at bounding box center [902, 103] width 161 height 30
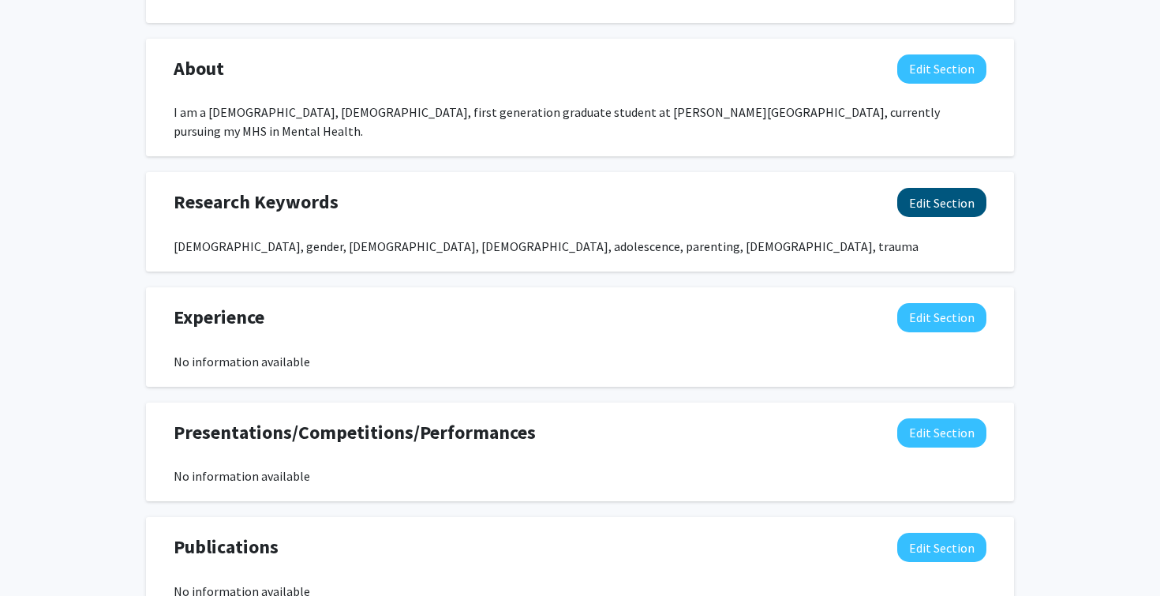
scroll to position [672, 0]
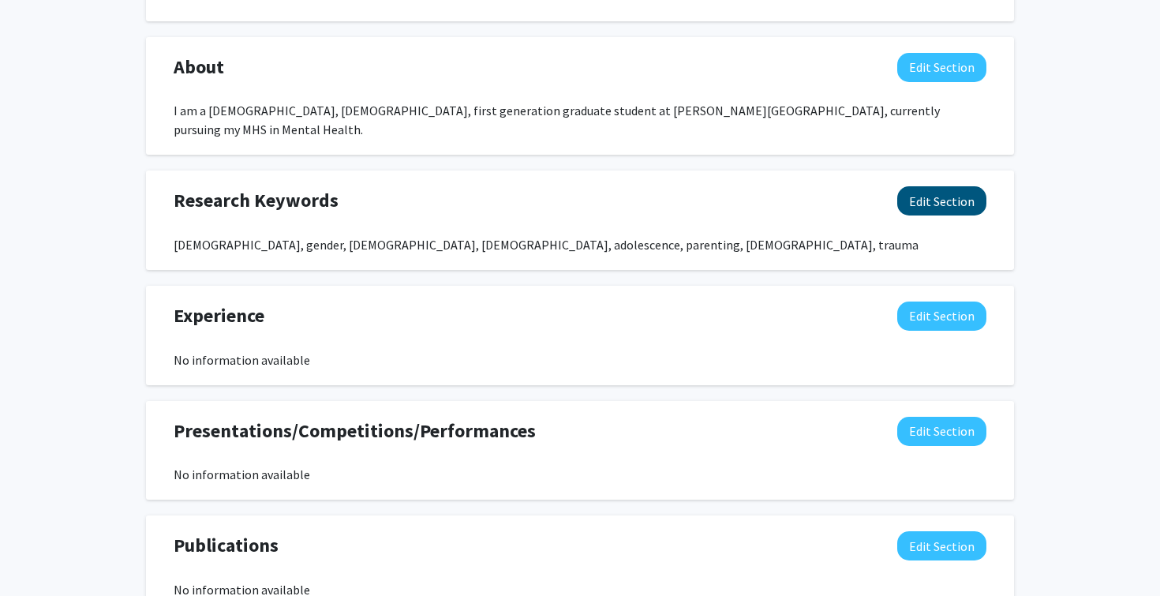
click at [976, 189] on button "Edit Section" at bounding box center [941, 200] width 89 height 29
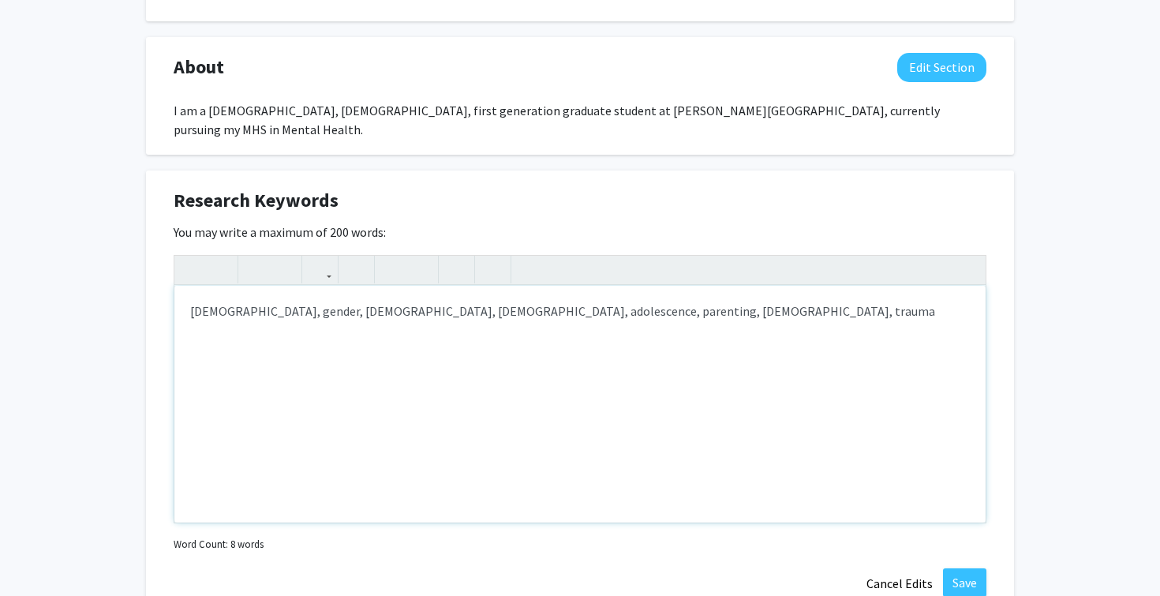
click at [303, 310] on div "[DEMOGRAPHIC_DATA], gender, [DEMOGRAPHIC_DATA], [DEMOGRAPHIC_DATA], adolescence…" at bounding box center [579, 404] width 811 height 237
click at [730, 319] on div "transgender, gender, non-binary, LGBTQ, LGBTQIA+, adolescence, parenting, queer…" at bounding box center [579, 404] width 811 height 237
click at [706, 309] on div "transgender, gender, non-binary, LGBTQ, LGBTQIA+, adolescence, parenting, queer…" at bounding box center [579, 404] width 811 height 237
click at [695, 316] on div "transgender, gender, non-binary, LGBTQ, LGBTQIA+, adolescence, parenting, queer…" at bounding box center [579, 404] width 811 height 237
click at [714, 313] on div "transgender, gender, non-binary, LGBTQ, LGBTQIA+, adolescence, parenting, queer…" at bounding box center [579, 404] width 811 height 237
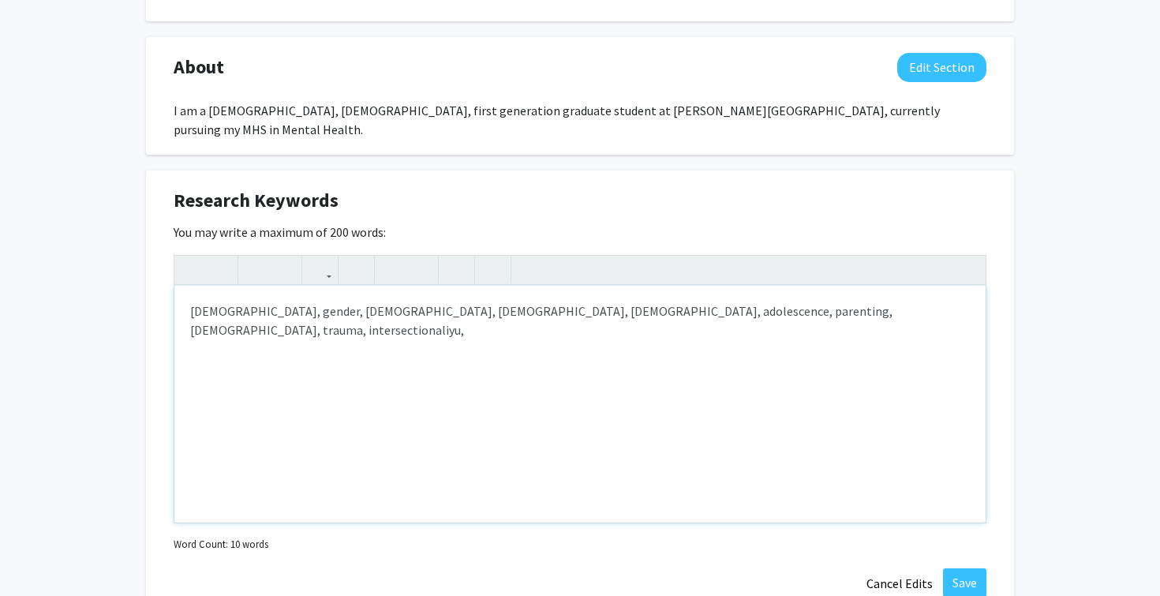
click at [755, 314] on div "transgender, gender, non-binary, LGBTQ, LGBTQIA+, adolescence, parenting, queer…" at bounding box center [579, 404] width 811 height 237
click at [815, 320] on div "transgender, gender, non-binary, LGBTQ, LGBTQIA+, adolescence, parenting, queer…" at bounding box center [579, 404] width 811 height 237
type textarea "transgender, gender, non-binary, LGBTQ, LGBTQIA+, adolescence, parenting, queer…"
click at [957, 578] on button "Save" at bounding box center [964, 582] width 43 height 28
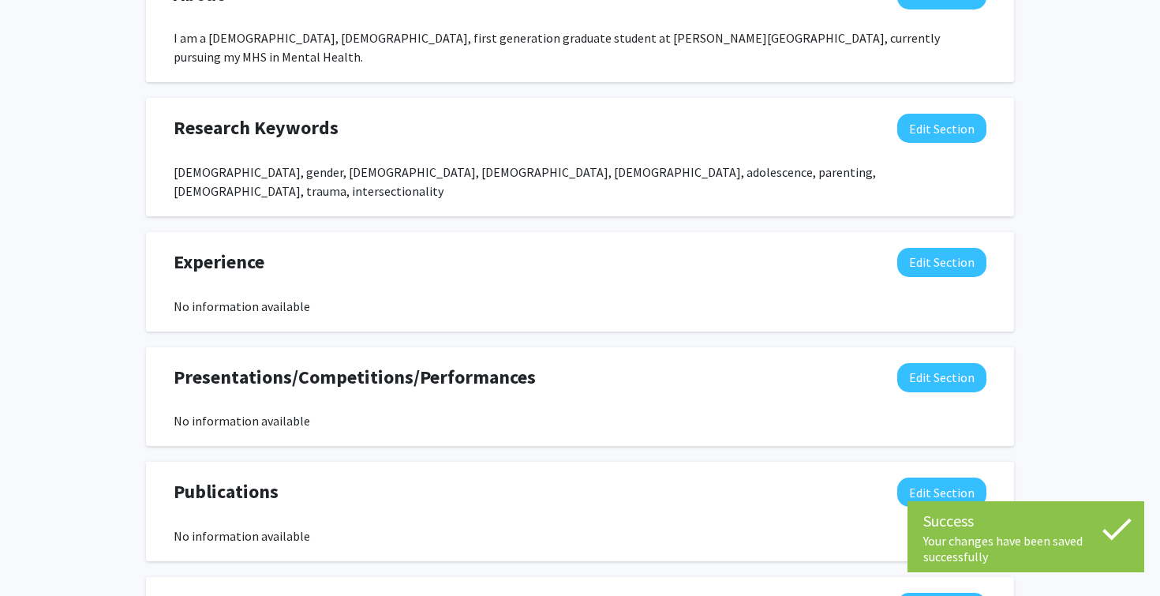
scroll to position [749, 0]
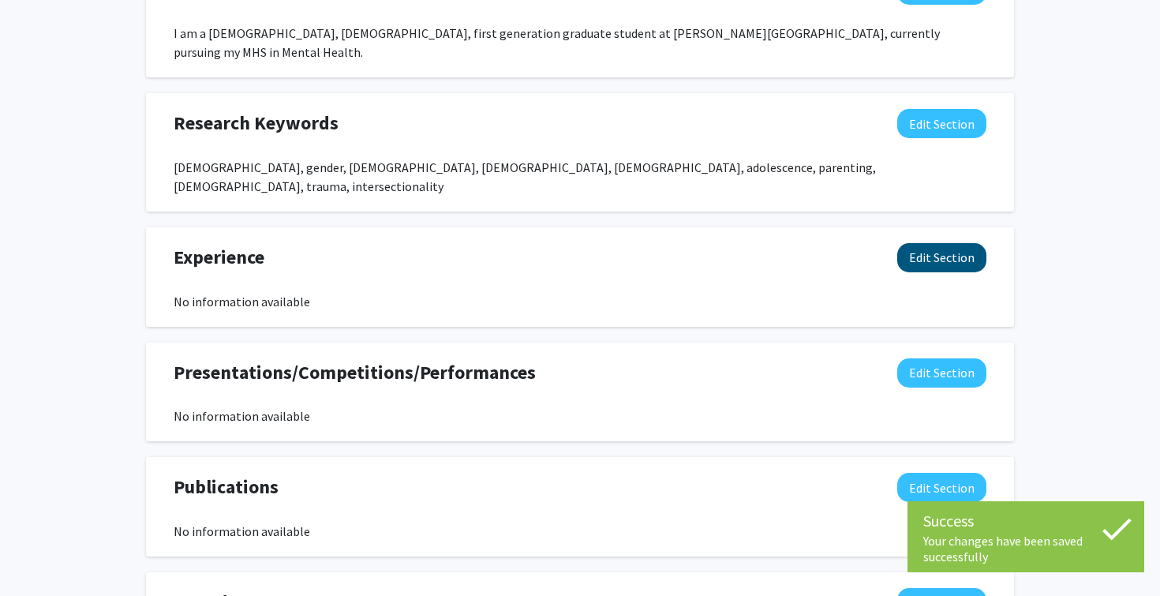
click at [914, 249] on button "Edit Section" at bounding box center [941, 257] width 89 height 29
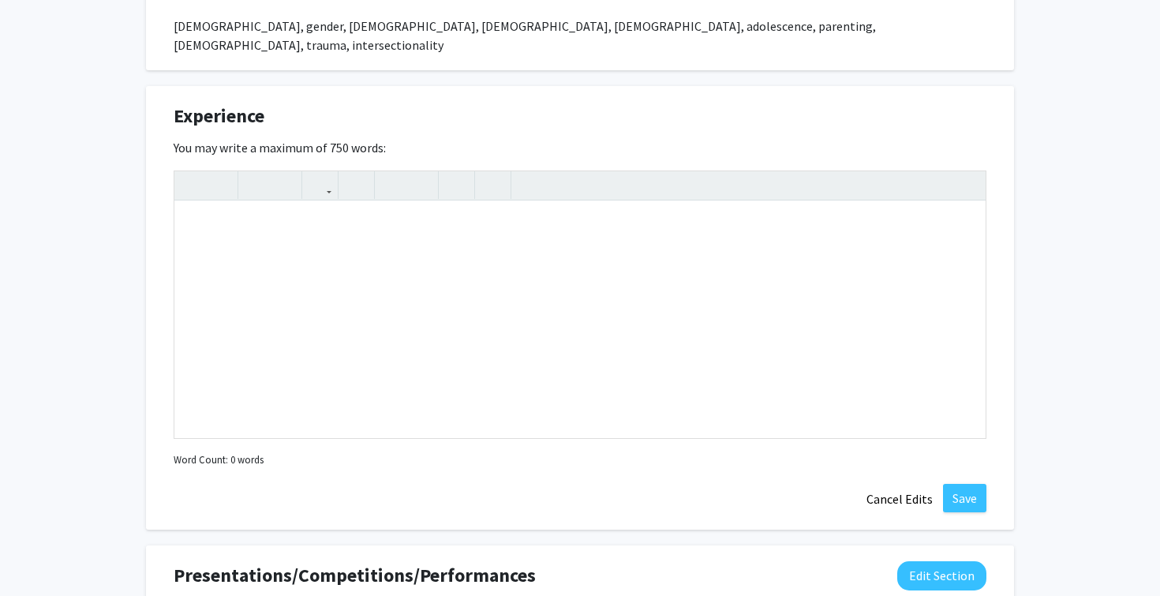
scroll to position [897, 0]
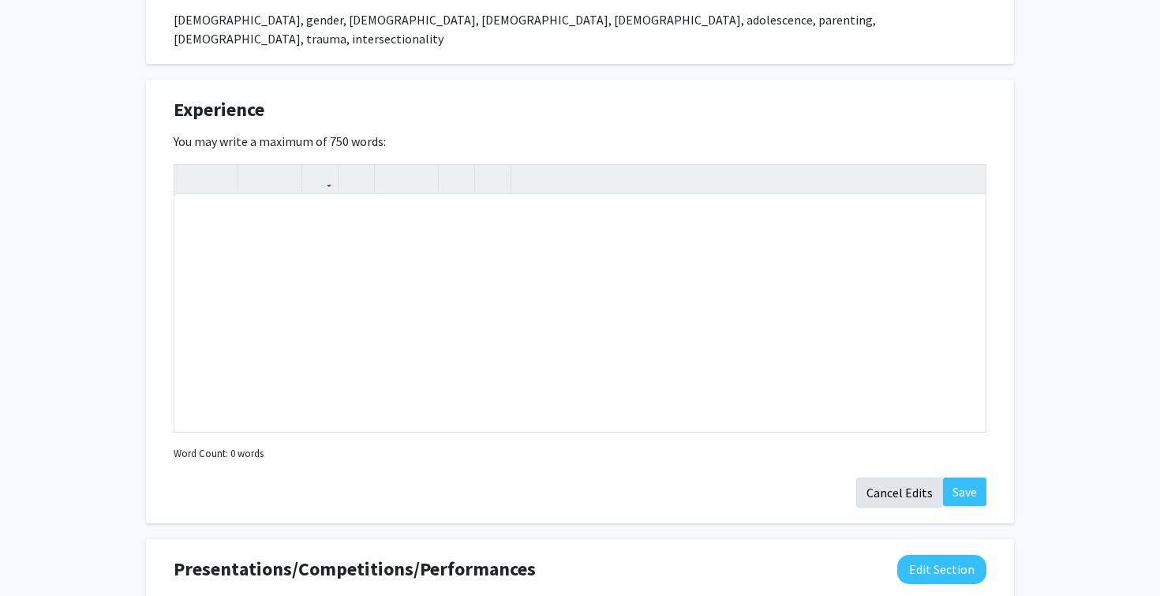
click at [897, 478] on button "Cancel Edits" at bounding box center [899, 493] width 87 height 30
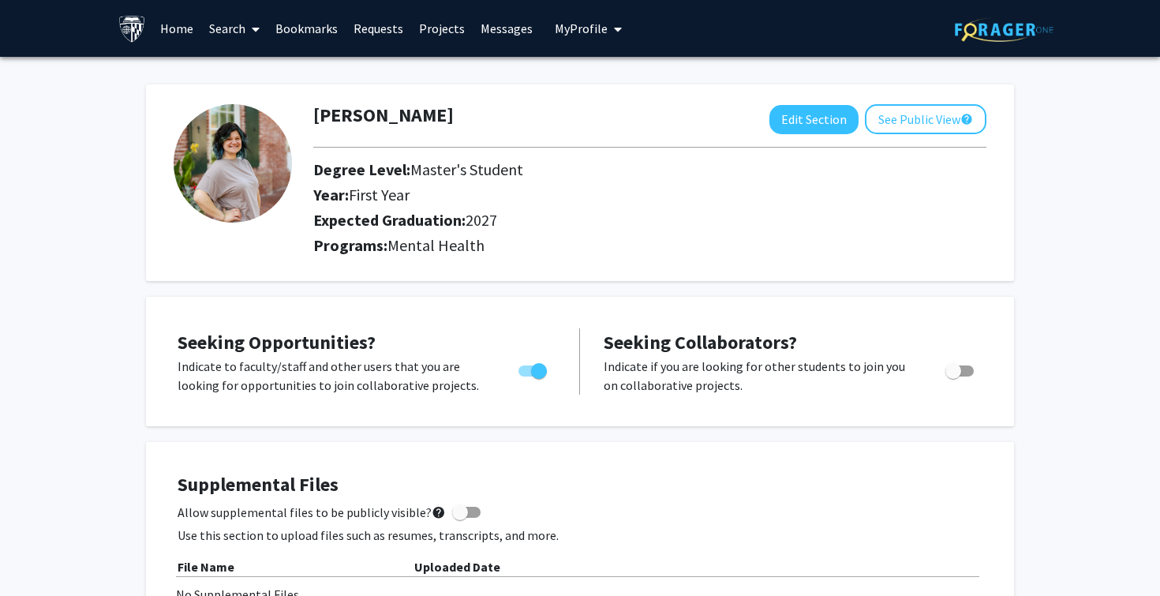
scroll to position [0, 0]
click at [243, 29] on link "Search" at bounding box center [234, 28] width 66 height 55
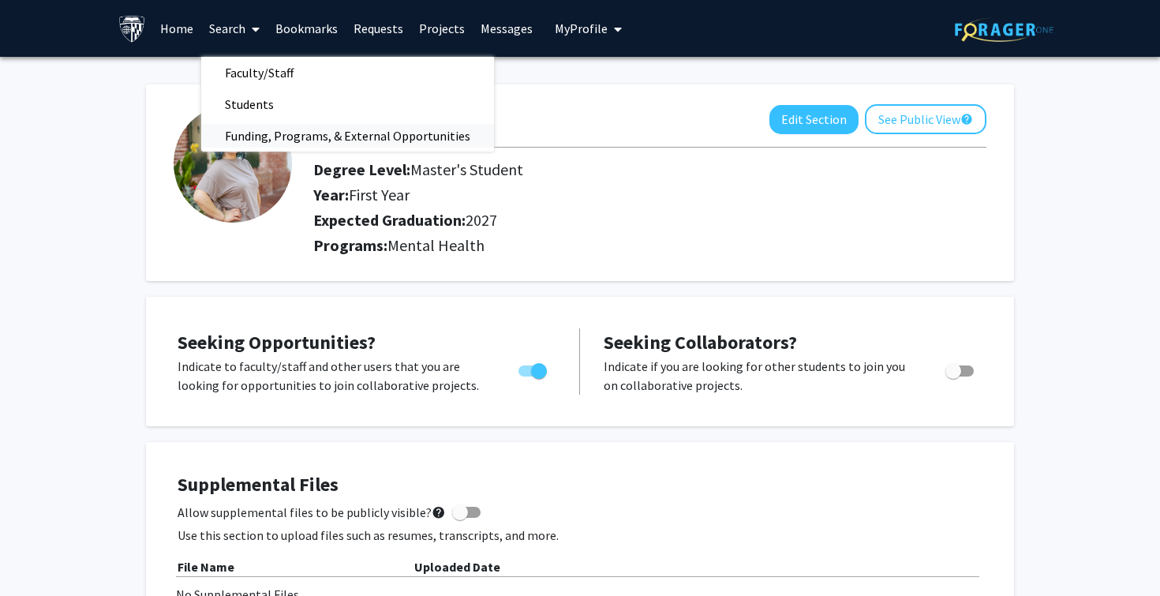
click at [356, 140] on span "Funding, Programs, & External Opportunities" at bounding box center [347, 136] width 293 height 32
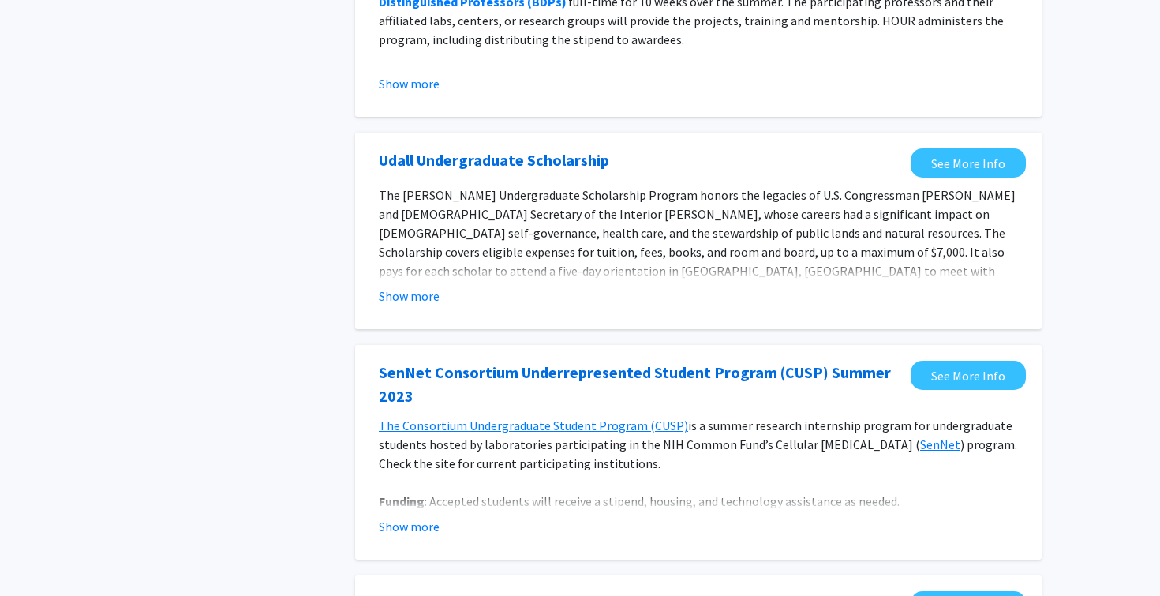
scroll to position [451, 0]
click at [419, 299] on button "Show more" at bounding box center [409, 296] width 61 height 19
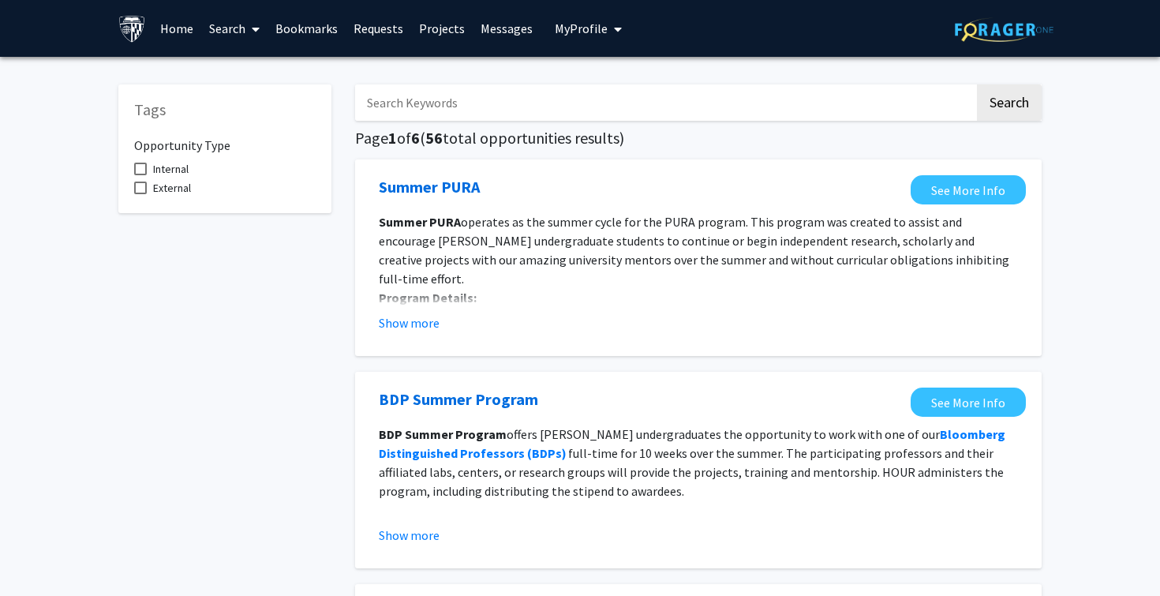
scroll to position [6, 0]
click at [447, 101] on input "Search Keywords" at bounding box center [665, 102] width 620 height 36
type input "g"
click at [1009, 105] on button "Search" at bounding box center [1009, 102] width 65 height 36
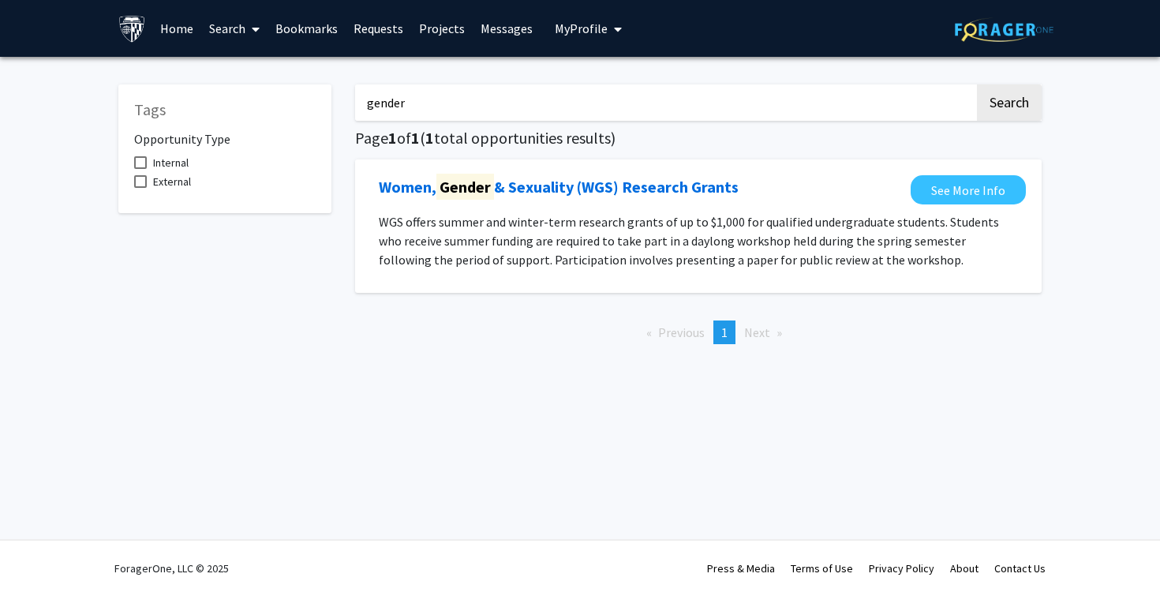
drag, startPoint x: 428, startPoint y: 101, endPoint x: 305, endPoint y: 93, distance: 122.6
click at [305, 93] on div "Tags Opportunity Type Internal External gender Search Page 1 of 1 ( 1 total opp…" at bounding box center [580, 213] width 947 height 288
click at [1009, 105] on button "Search" at bounding box center [1009, 102] width 65 height 36
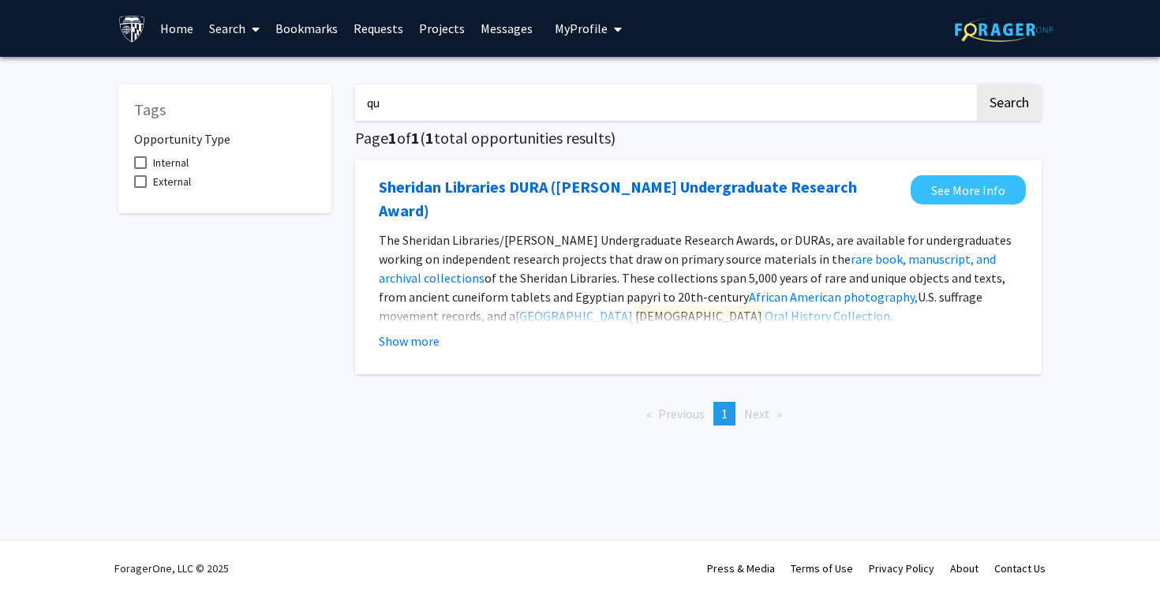
type input "q"
click at [1009, 105] on button "Search" at bounding box center [1009, 102] width 65 height 36
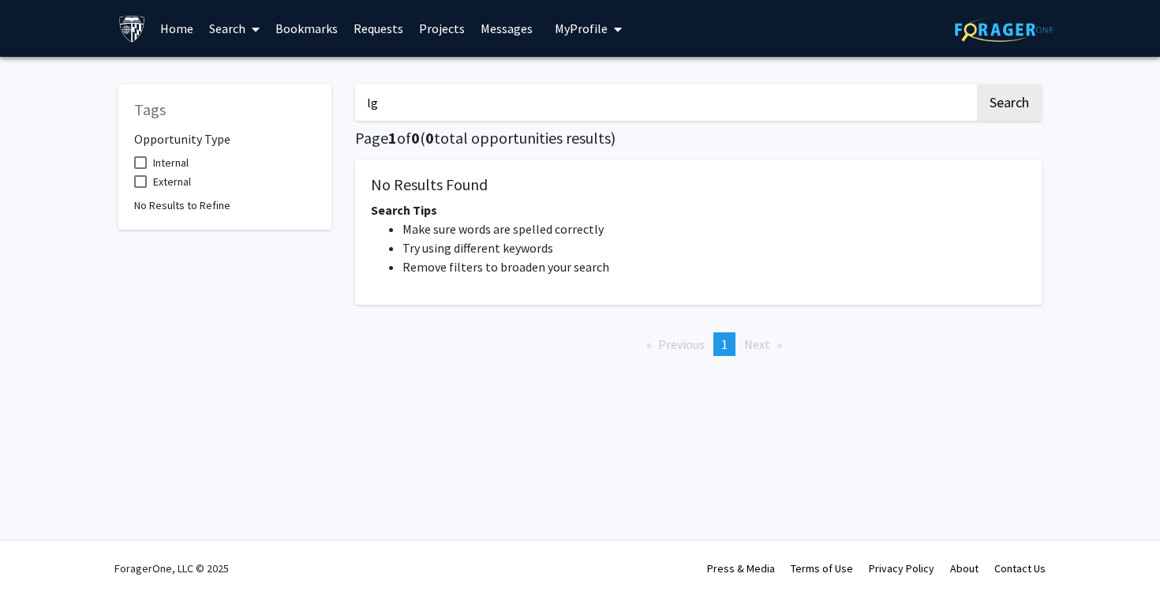
type input "l"
click at [1009, 105] on button "Search" at bounding box center [1009, 102] width 65 height 36
type input "g"
type input "graduate"
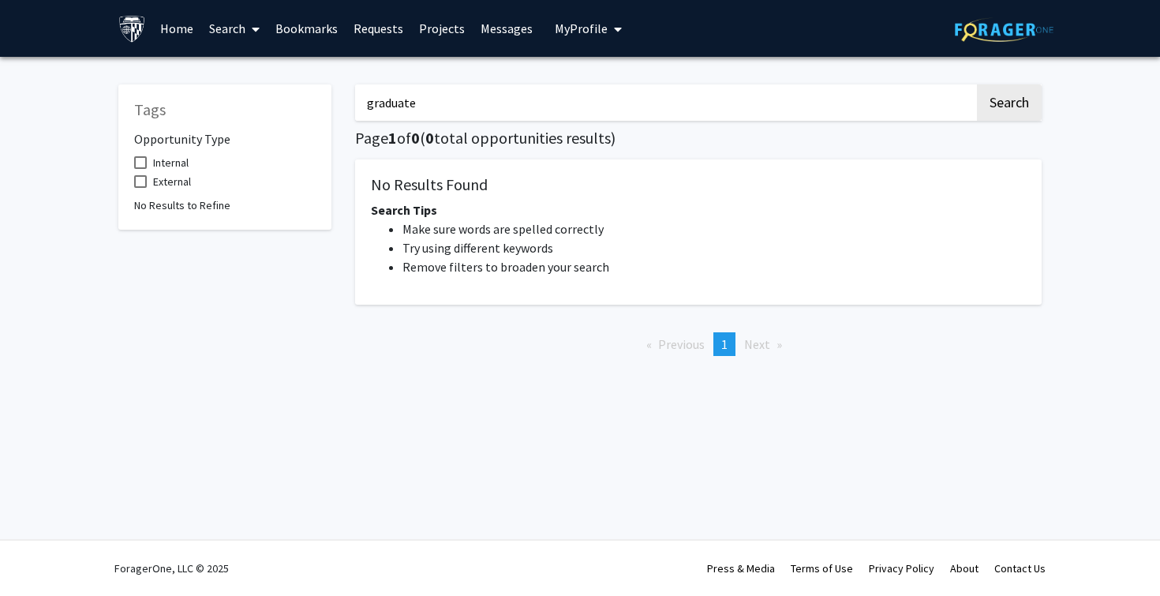
click at [1009, 105] on button "Search" at bounding box center [1009, 102] width 65 height 36
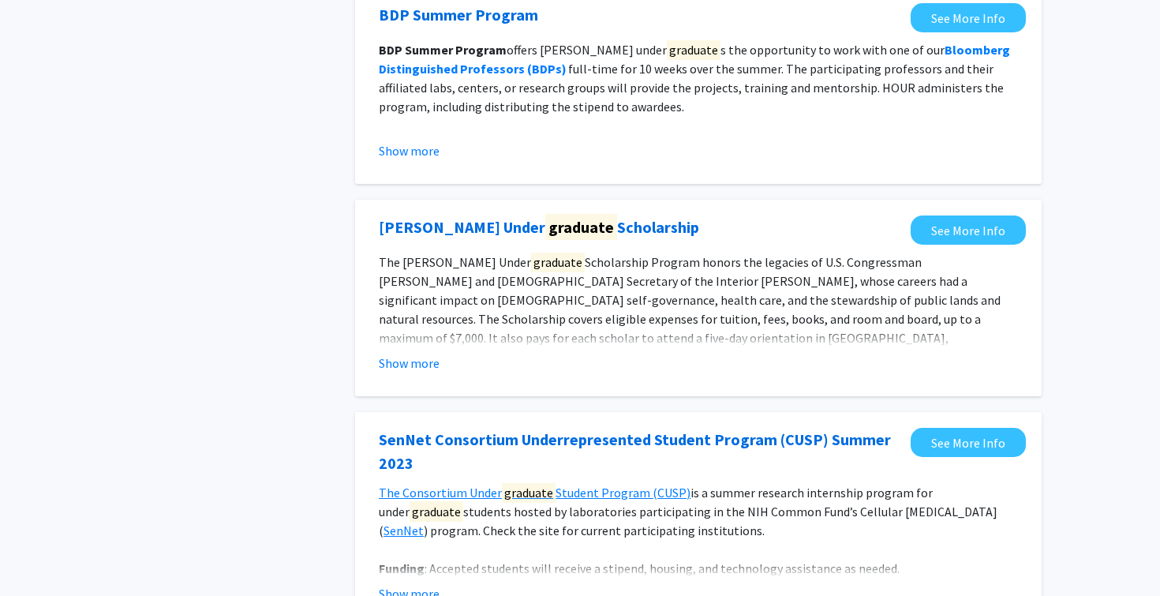
scroll to position [386, 0]
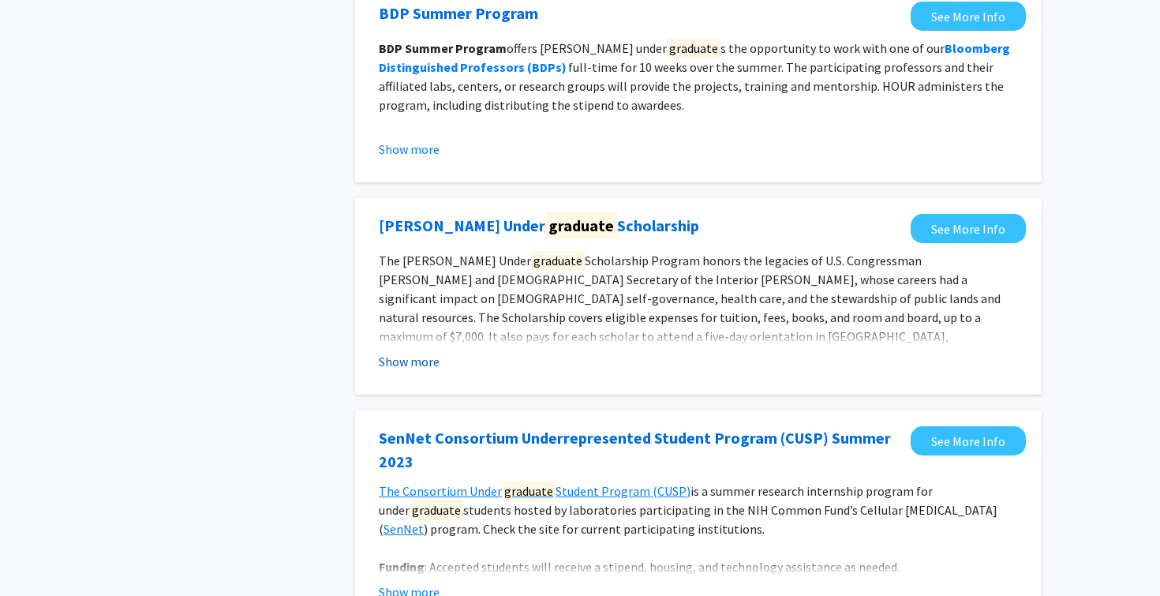
click at [418, 370] on button "Show more" at bounding box center [409, 361] width 61 height 19
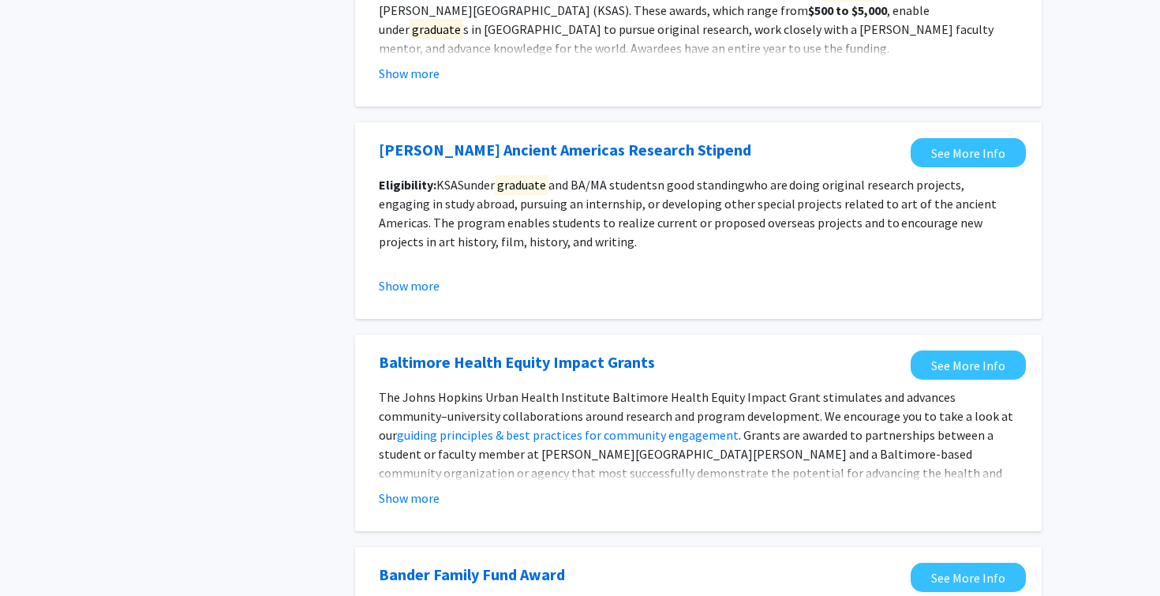
scroll to position [1463, 0]
